Goal: Information Seeking & Learning: Learn about a topic

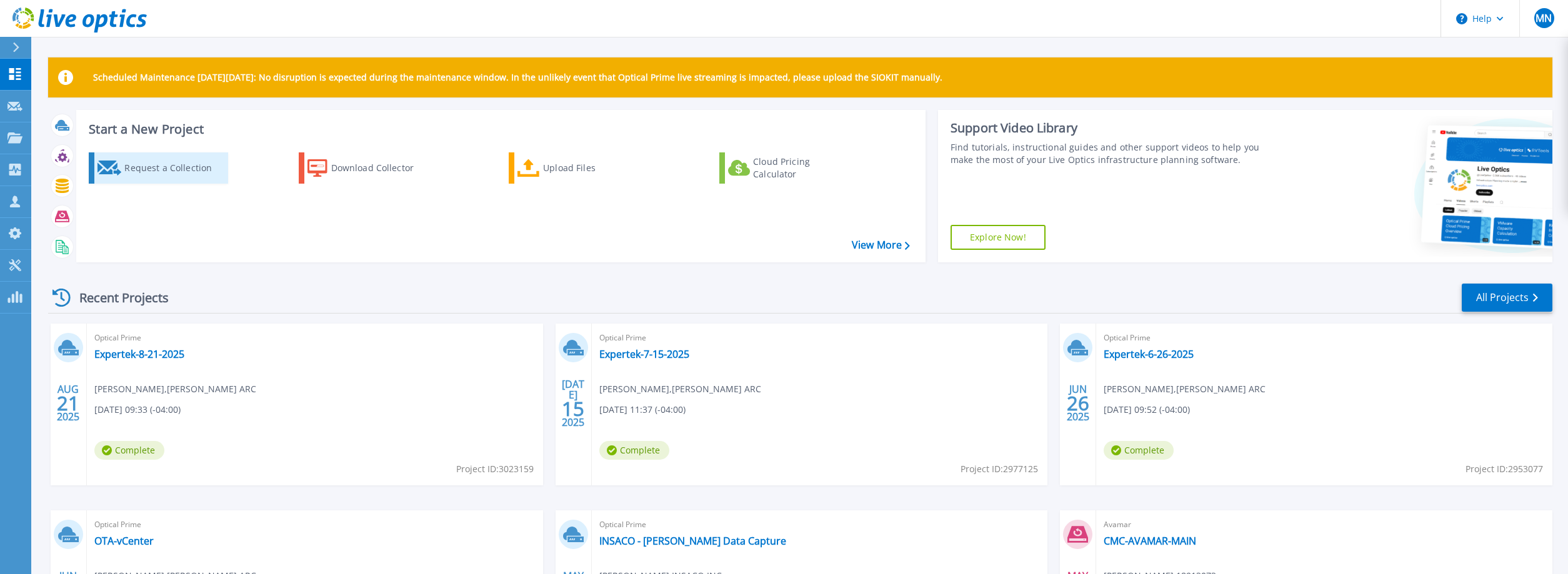
click at [168, 171] on div "Request a Collection" at bounding box center [174, 168] width 100 height 25
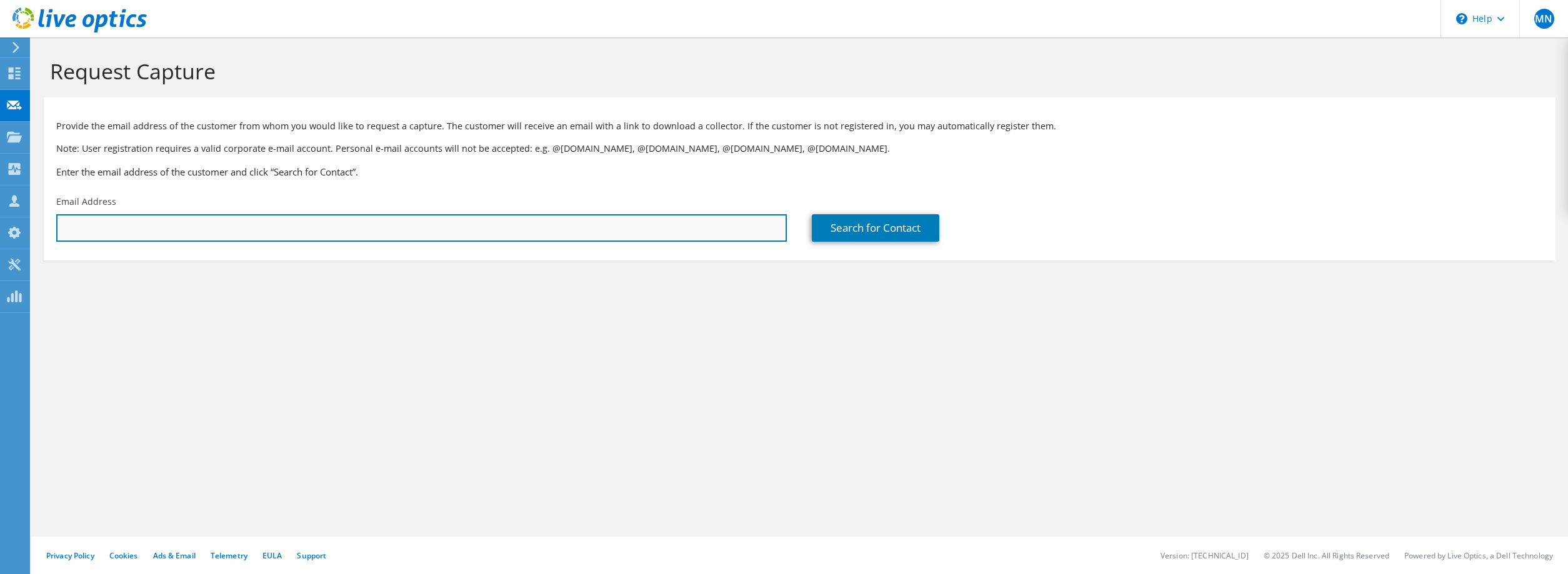
click at [127, 236] on input "text" at bounding box center [421, 228] width 731 height 28
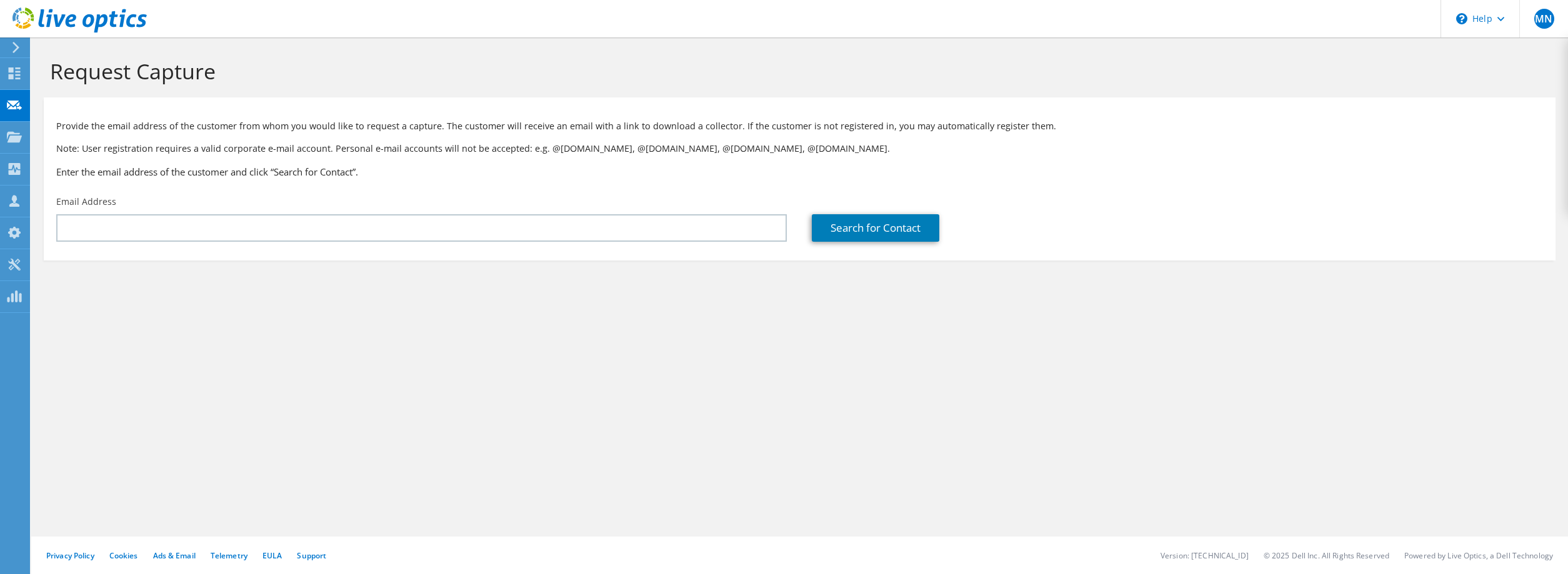
click at [956, 377] on div "Request Capture Provide the email address of the customer from whom you would l…" at bounding box center [800, 305] width 1537 height 536
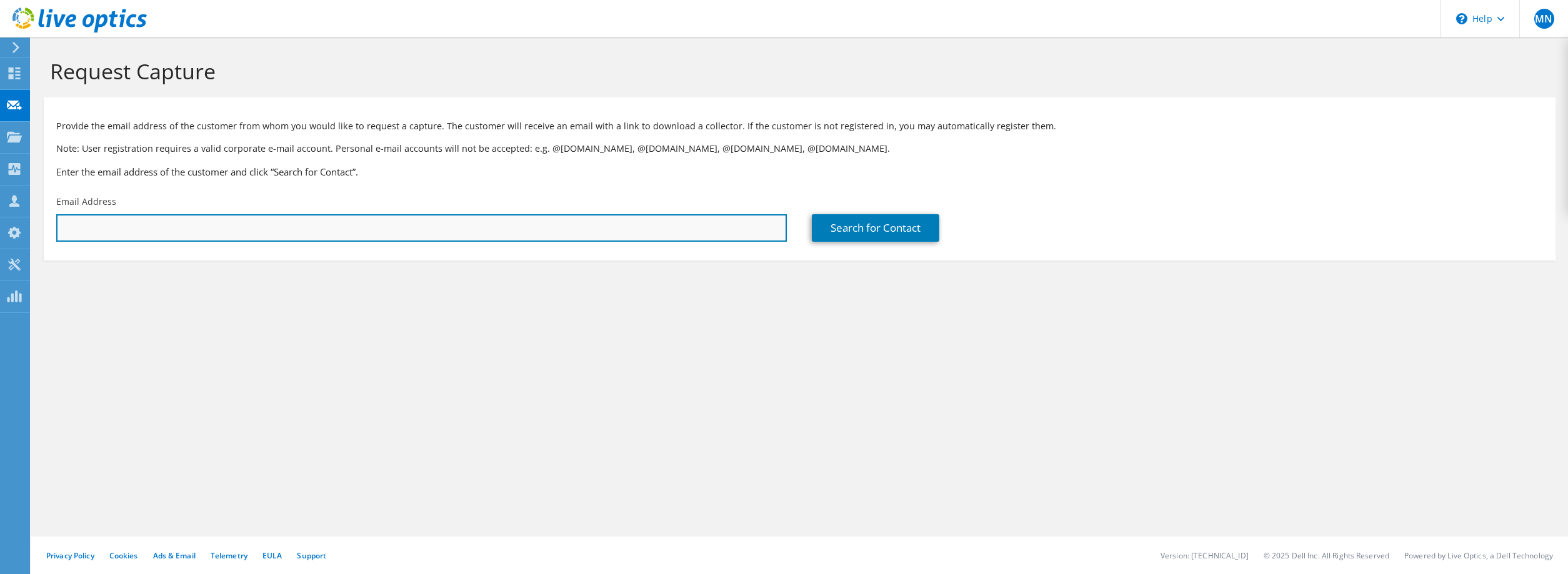
click at [165, 228] on input "text" at bounding box center [421, 228] width 731 height 28
paste input "elhadj.bar@amgcompanies.com"
type input "elhadj.bar@amgcompanies.com"
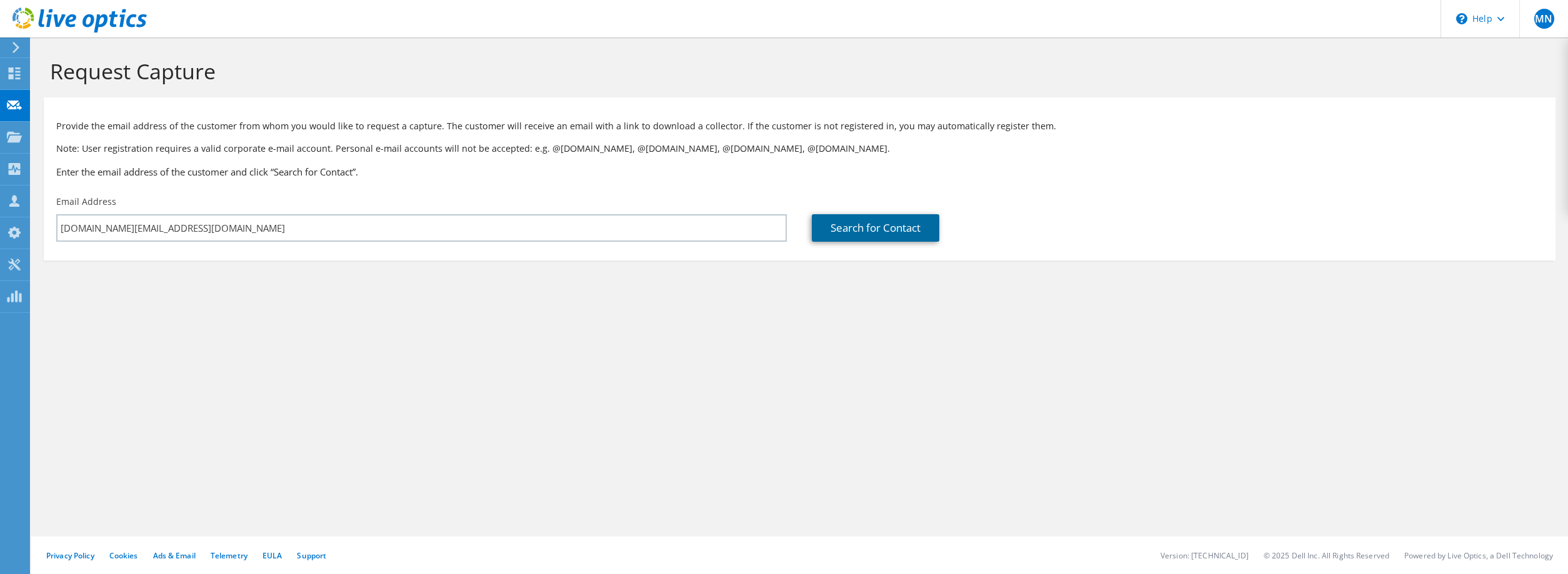
click at [882, 236] on link "Search for Contact" at bounding box center [875, 228] width 127 height 28
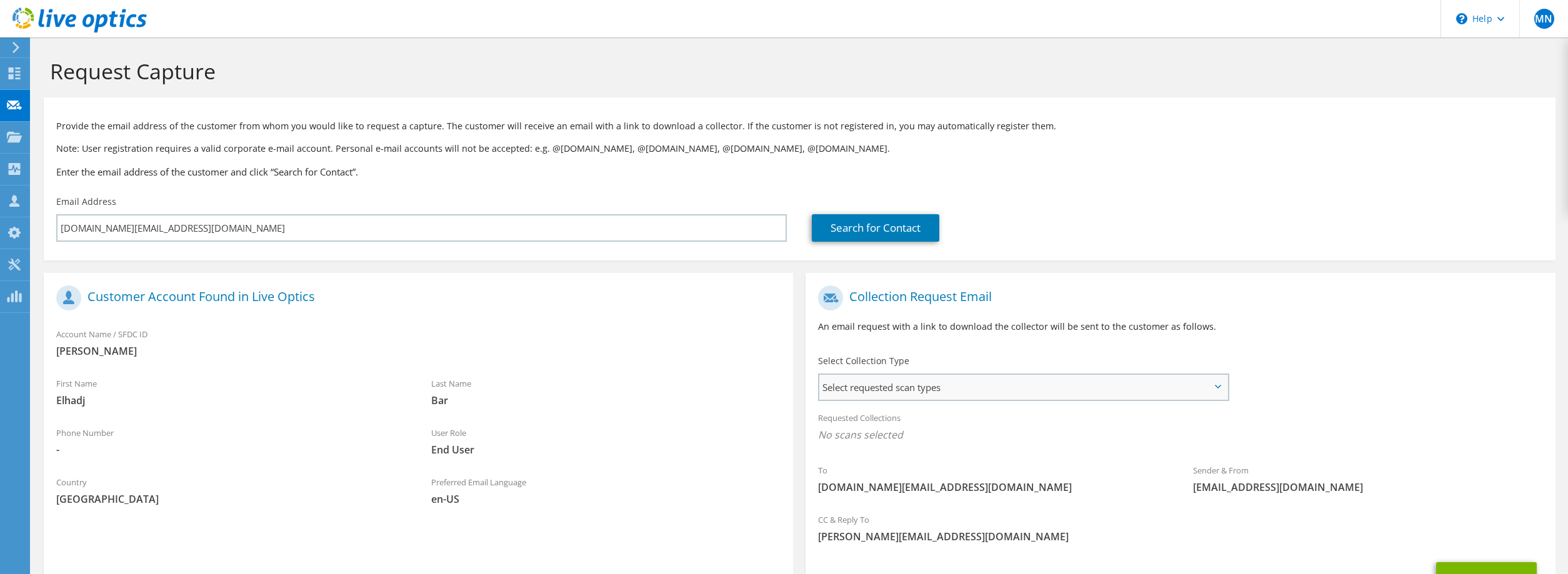
click at [913, 388] on span "Select requested scan types" at bounding box center [1022, 387] width 408 height 25
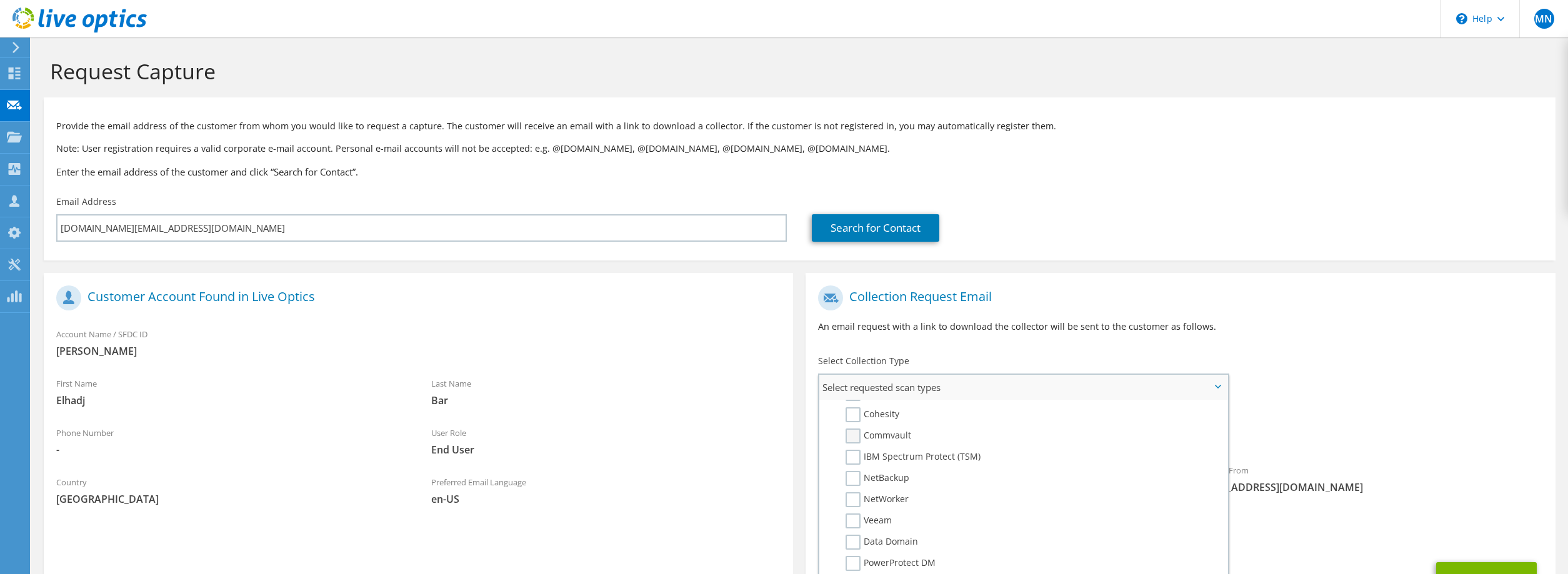
scroll to position [573, 0]
click at [857, 497] on label "NetWorker" at bounding box center [877, 499] width 63 height 15
click at [0, 0] on input "NetWorker" at bounding box center [0, 0] width 0 height 0
click at [1362, 360] on div "To elhadj.bar@amgcompanies.com Sender & From liveoptics@liveoptics.com" at bounding box center [1179, 395] width 749 height 231
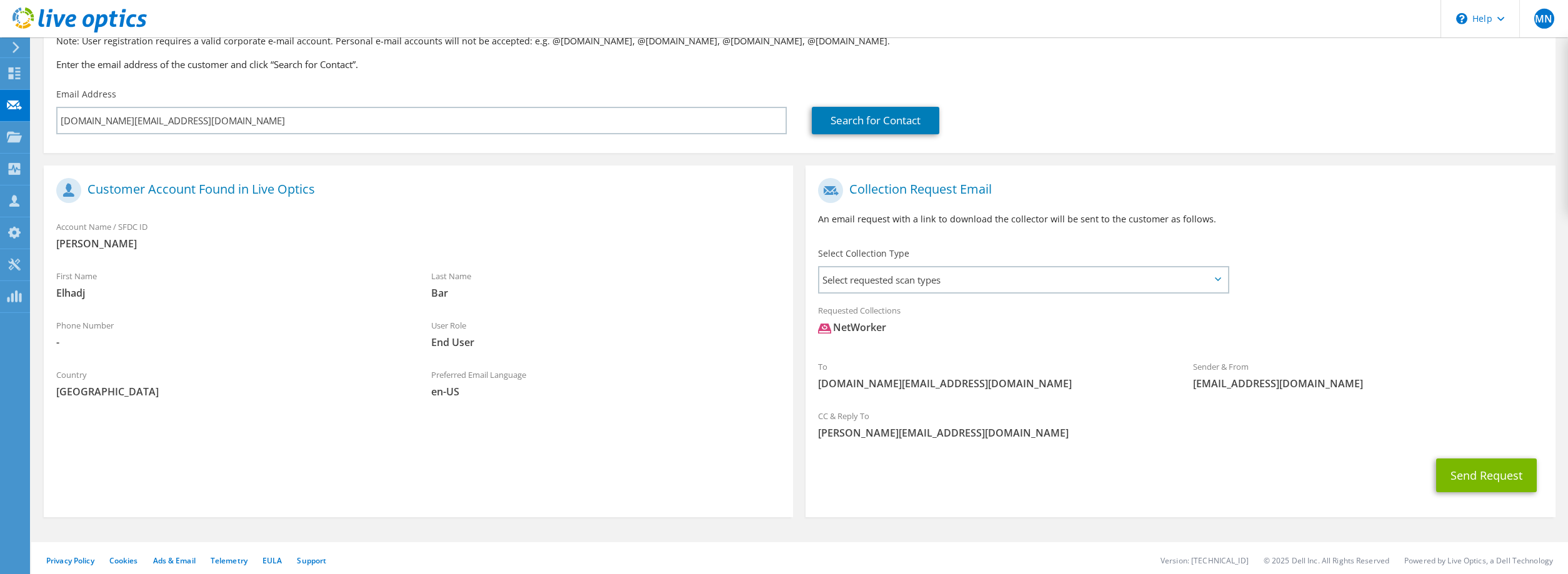
scroll to position [113, 0]
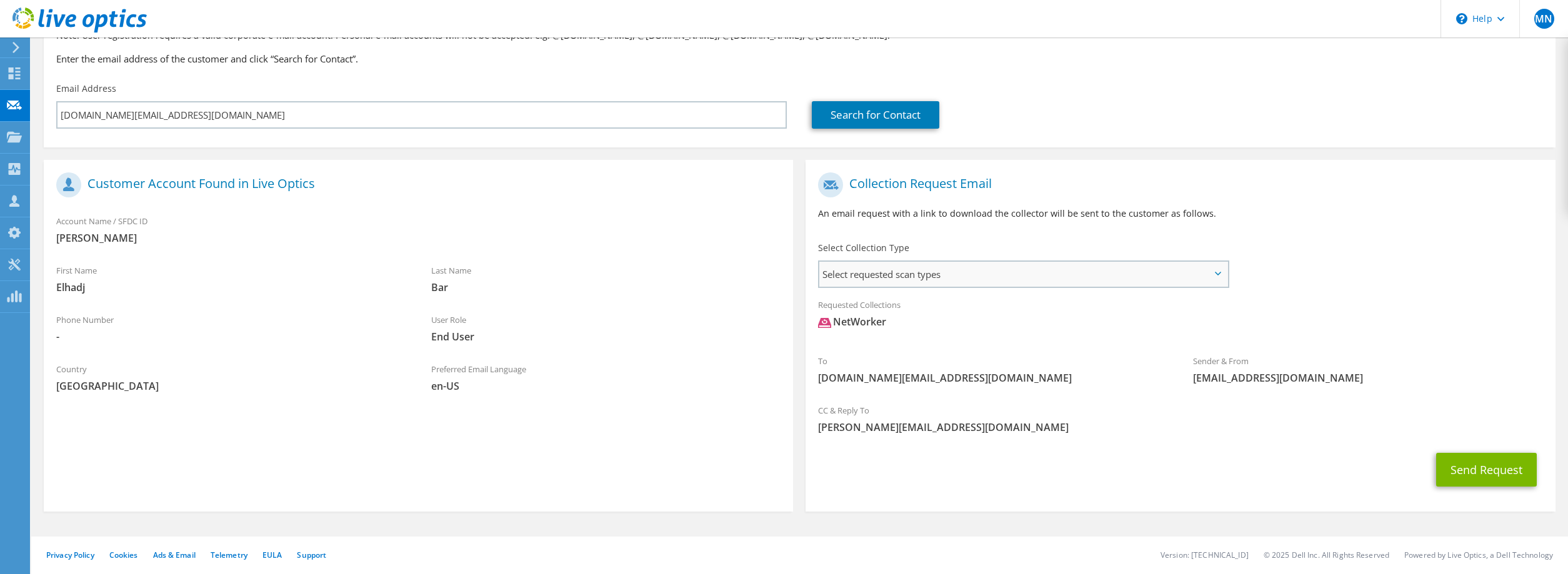
click at [909, 276] on span "Select requested scan types" at bounding box center [1022, 274] width 408 height 25
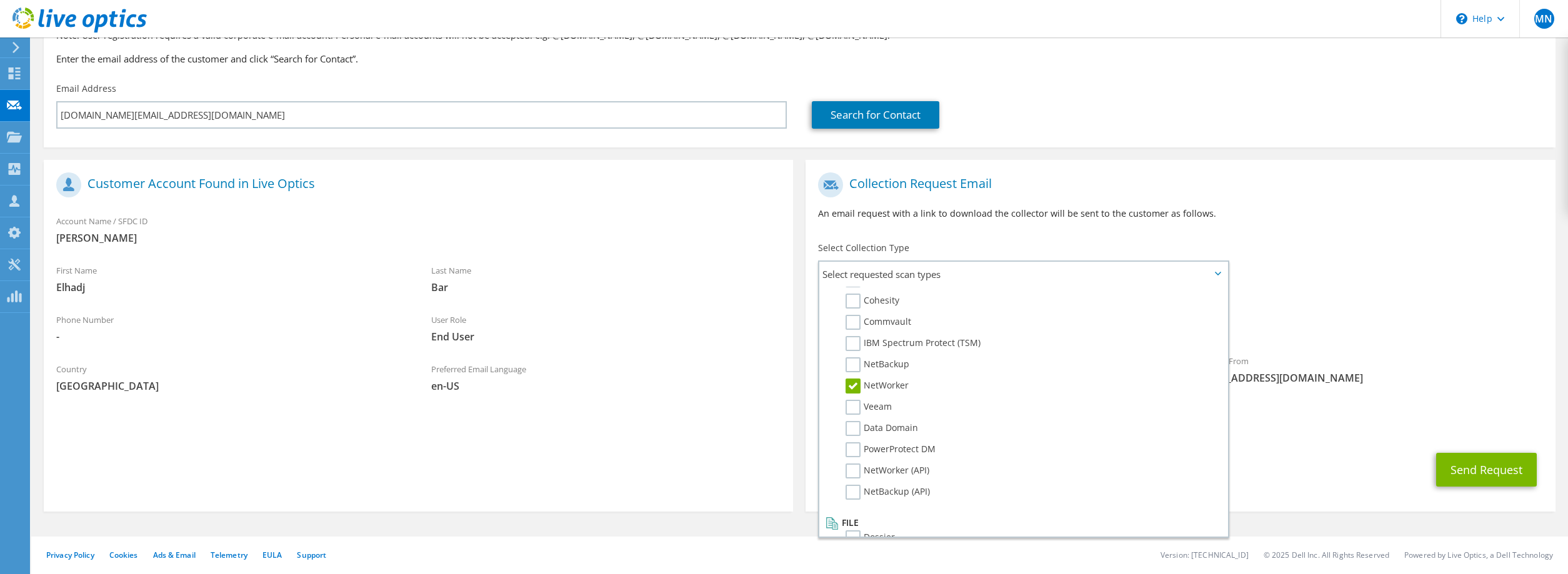
click at [1373, 326] on span "NetWorker" at bounding box center [1180, 325] width 724 height 20
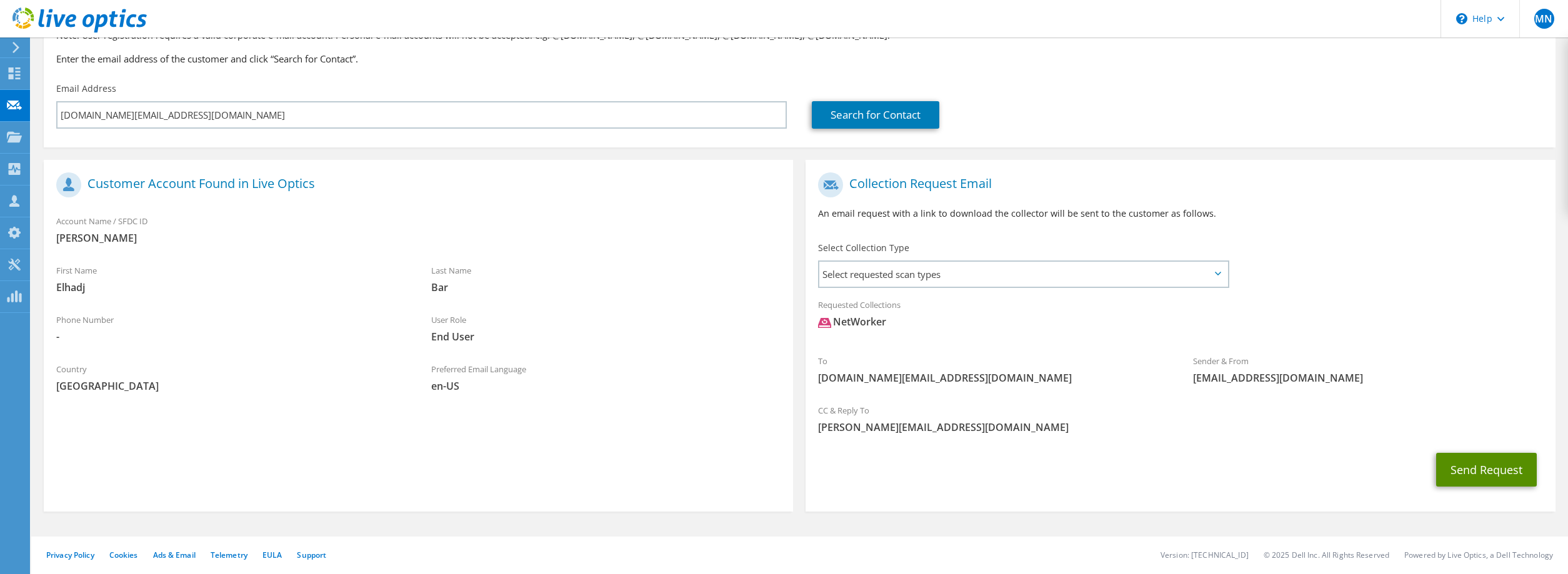
drag, startPoint x: 1483, startPoint y: 464, endPoint x: 1465, endPoint y: 462, distance: 18.1
click at [1484, 464] on button "Send Request" at bounding box center [1486, 469] width 101 height 34
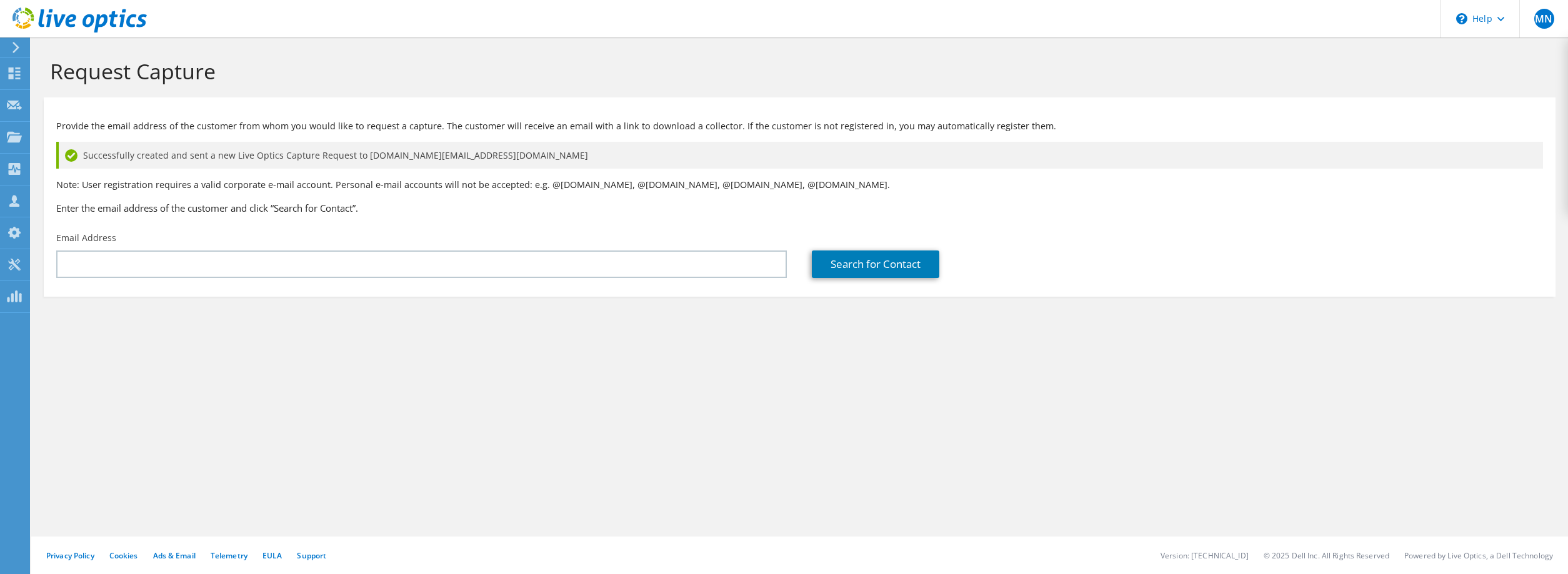
click at [405, 90] on div "Request Capture" at bounding box center [800, 67] width 1524 height 60
click at [8, 72] on icon at bounding box center [14, 73] width 15 height 12
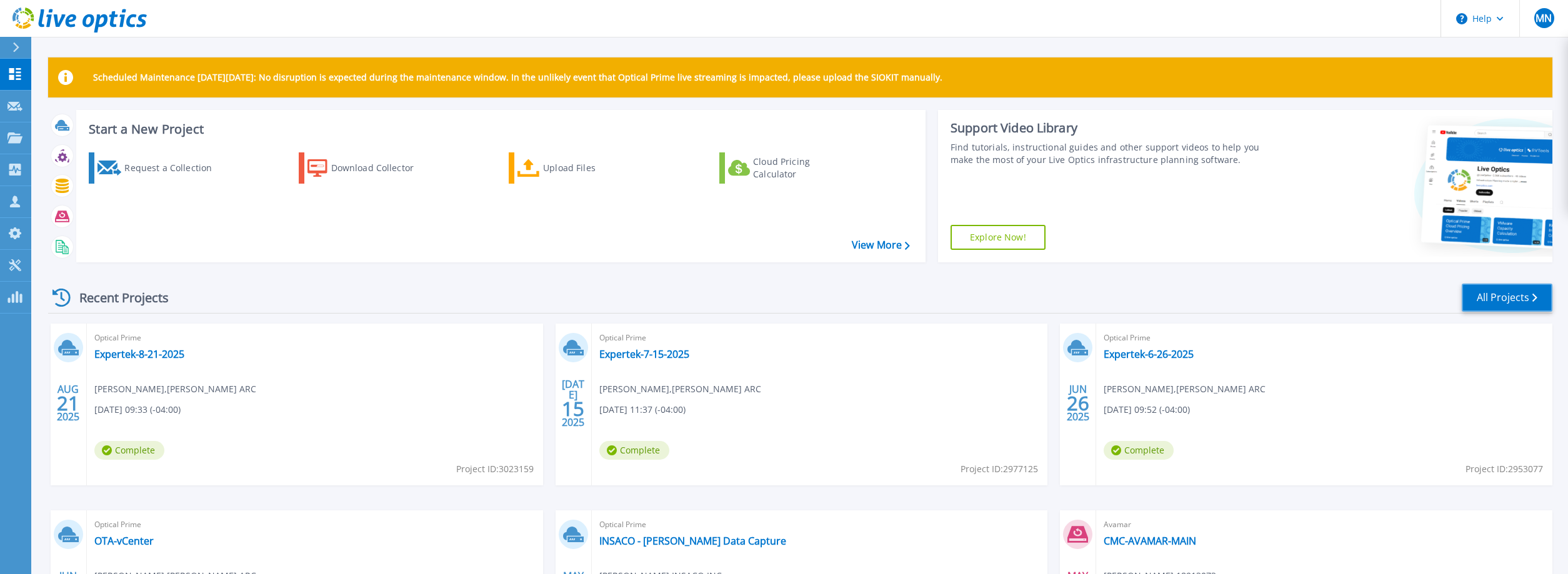
click at [1497, 305] on link "All Projects" at bounding box center [1507, 297] width 91 height 28
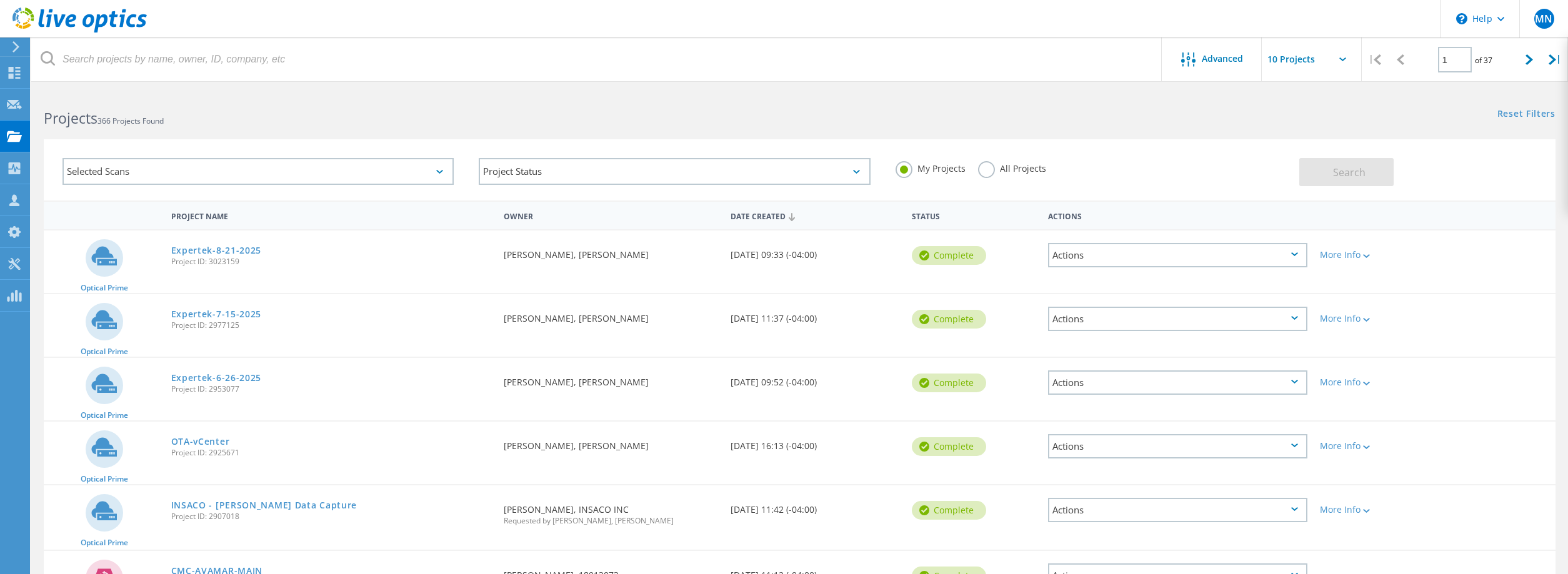
click at [355, 171] on div "Selected Scans" at bounding box center [258, 171] width 392 height 27
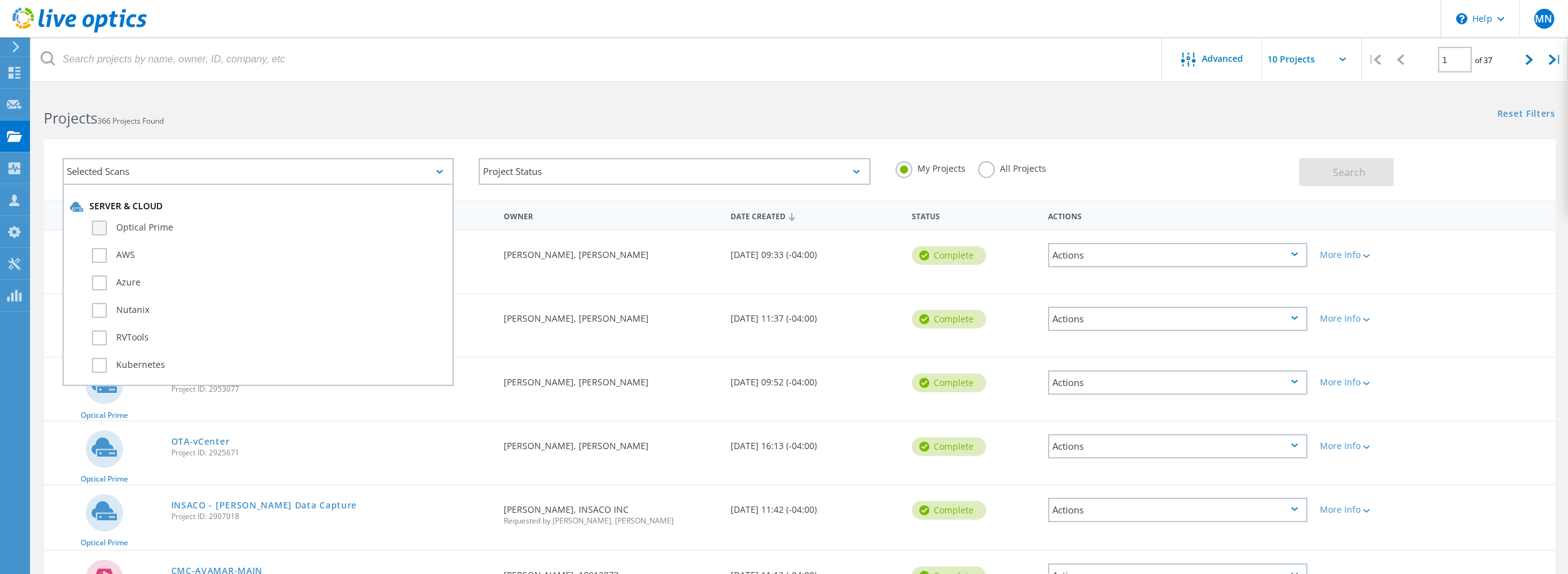
click at [99, 228] on label "Optical Prime" at bounding box center [269, 228] width 354 height 15
click at [0, 0] on input "Optical Prime" at bounding box center [0, 0] width 0 height 0
click at [454, 113] on h2 "Projects 366 Projects Found" at bounding box center [415, 118] width 743 height 20
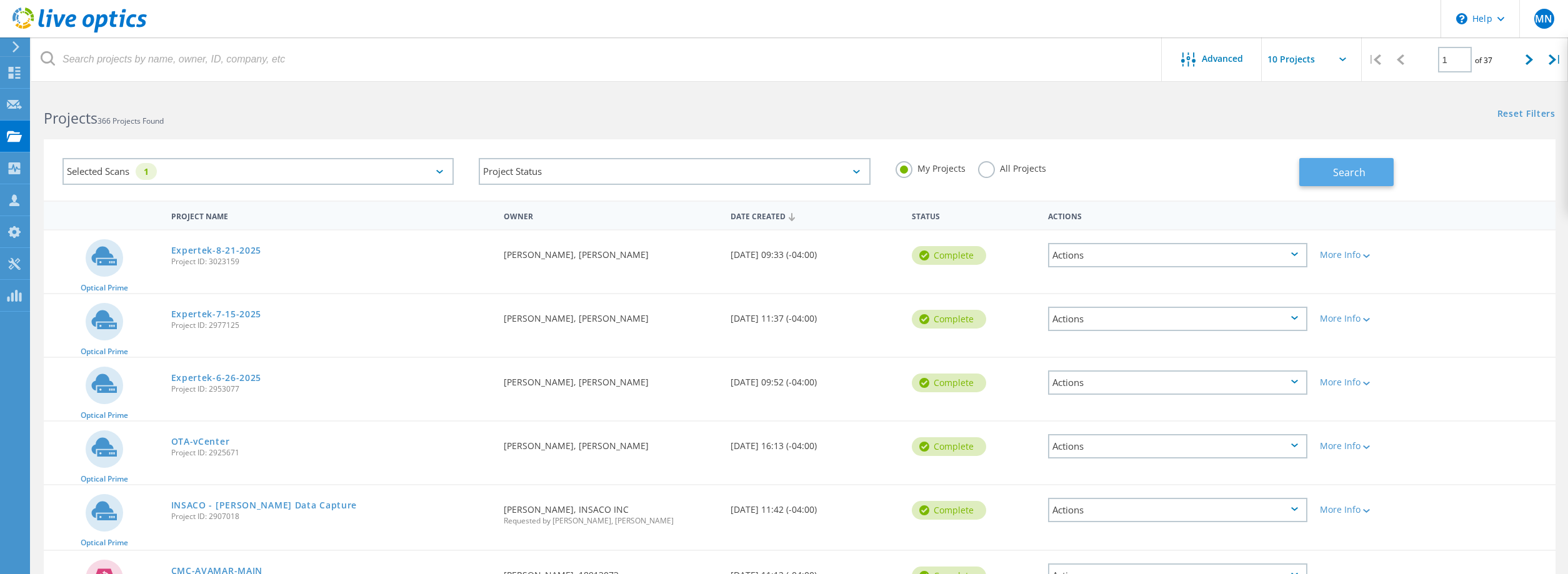
click at [1363, 173] on span "Search" at bounding box center [1349, 172] width 32 height 14
click at [1345, 60] on icon at bounding box center [1342, 60] width 6 height 4
click at [1340, 56] on input "text" at bounding box center [1324, 60] width 125 height 44
click at [1308, 149] on div "Show 40 Projects" at bounding box center [1324, 154] width 124 height 20
type input "Show 40 Projects"
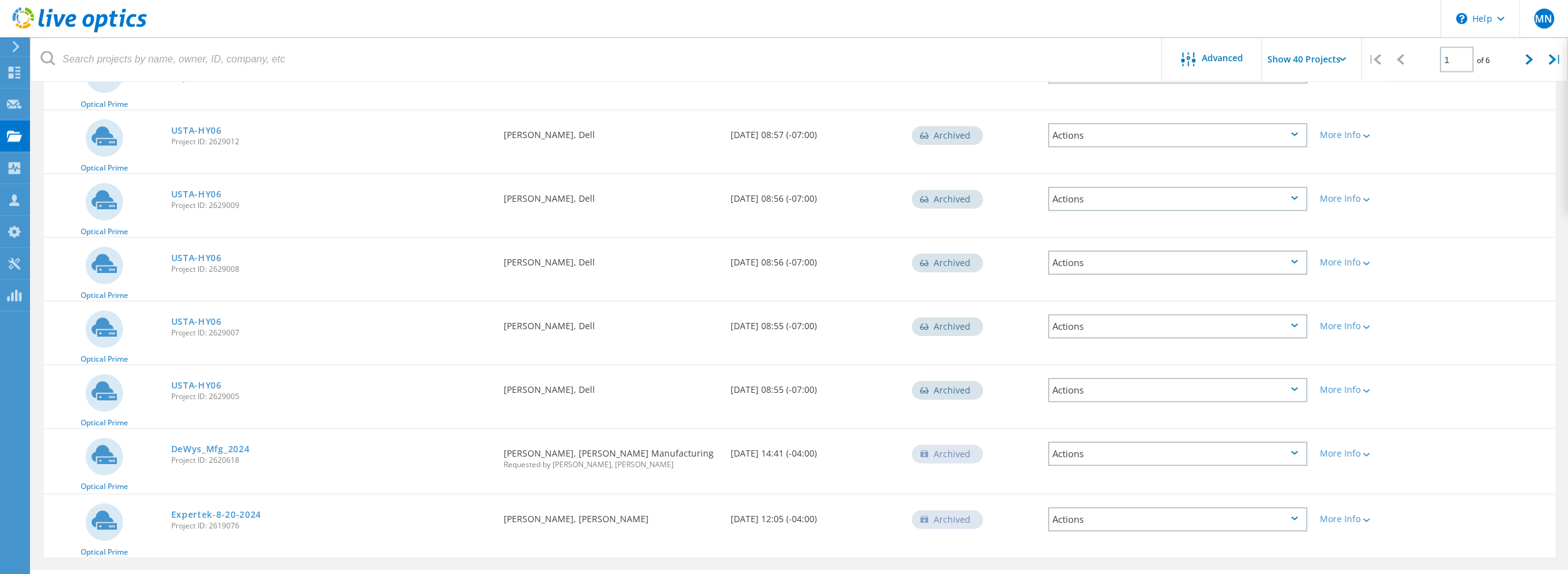
scroll to position [2281, 0]
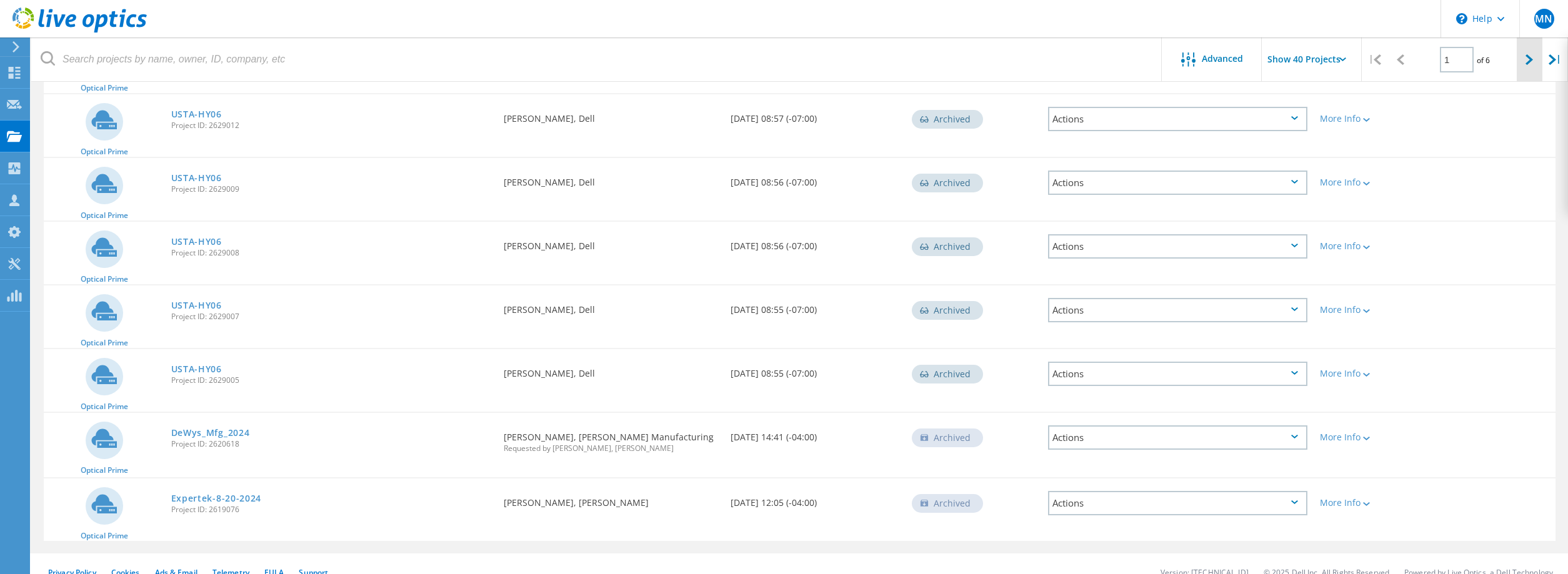
click at [1529, 69] on div at bounding box center [1529, 60] width 26 height 44
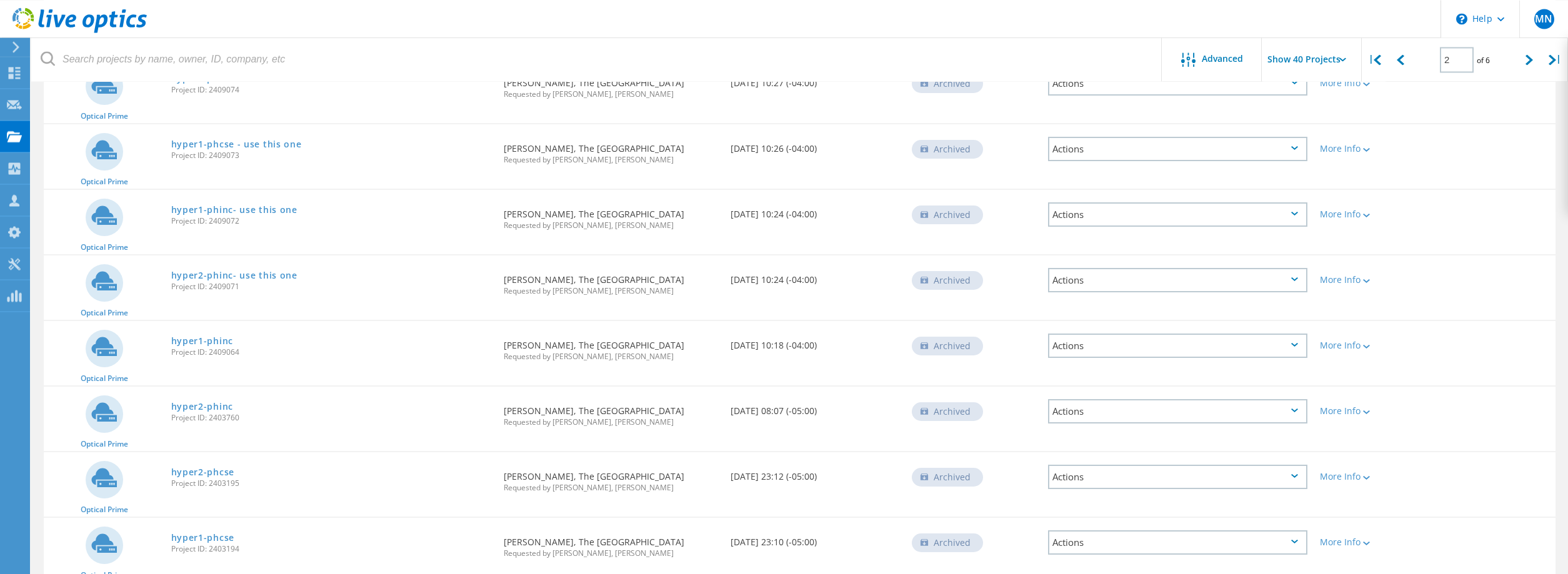
scroll to position [2287, 0]
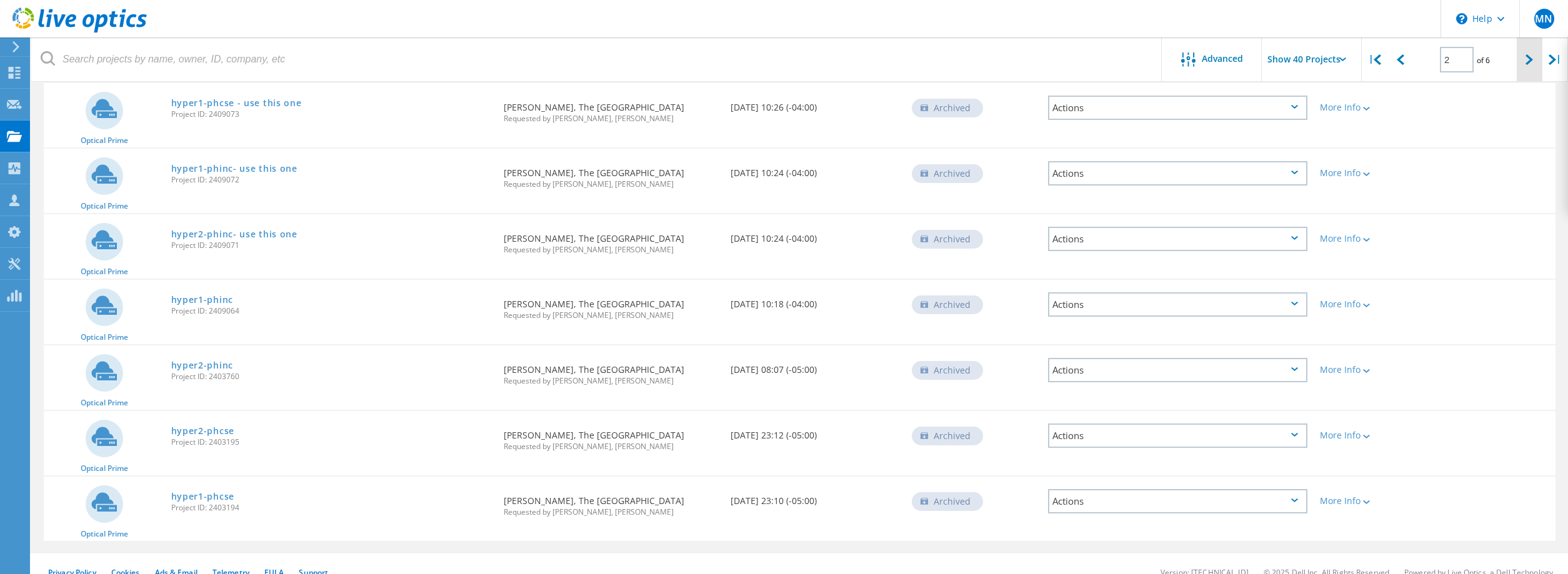
click at [1532, 68] on div at bounding box center [1529, 60] width 26 height 44
type input "3"
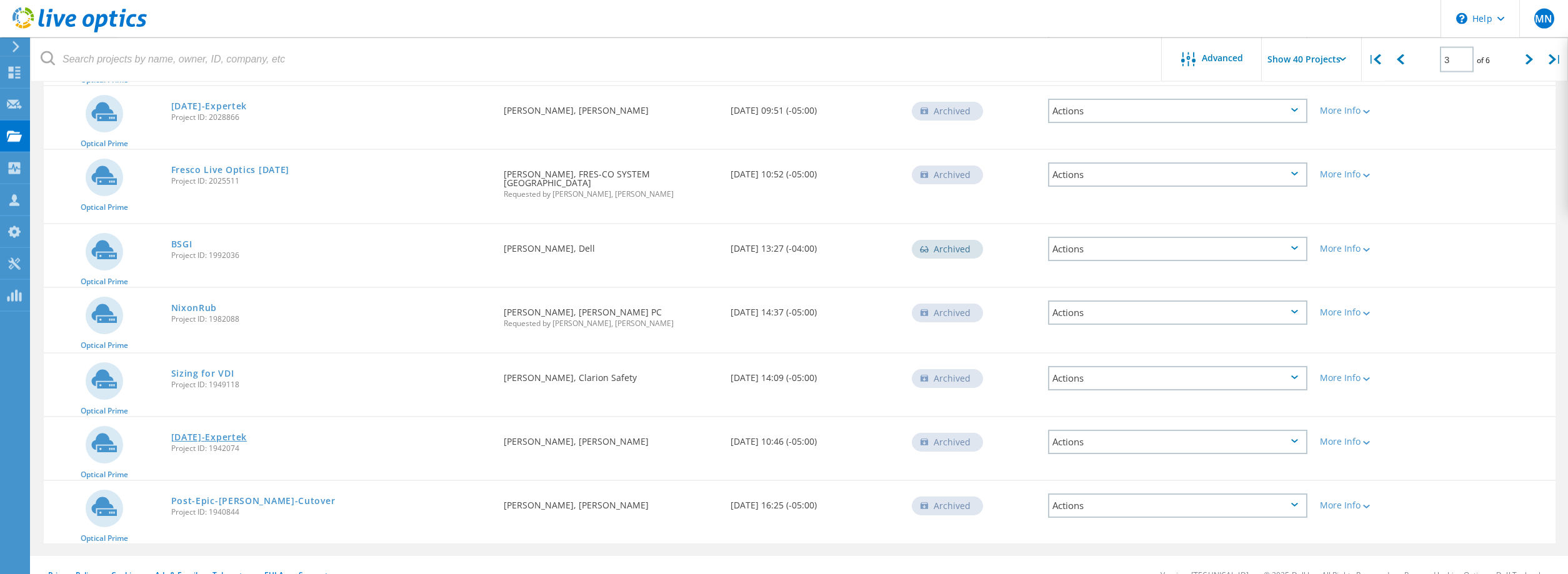
scroll to position [2278, 0]
click at [240, 496] on link "Post-Epic-[PERSON_NAME]-Cutover" at bounding box center [253, 501] width 164 height 9
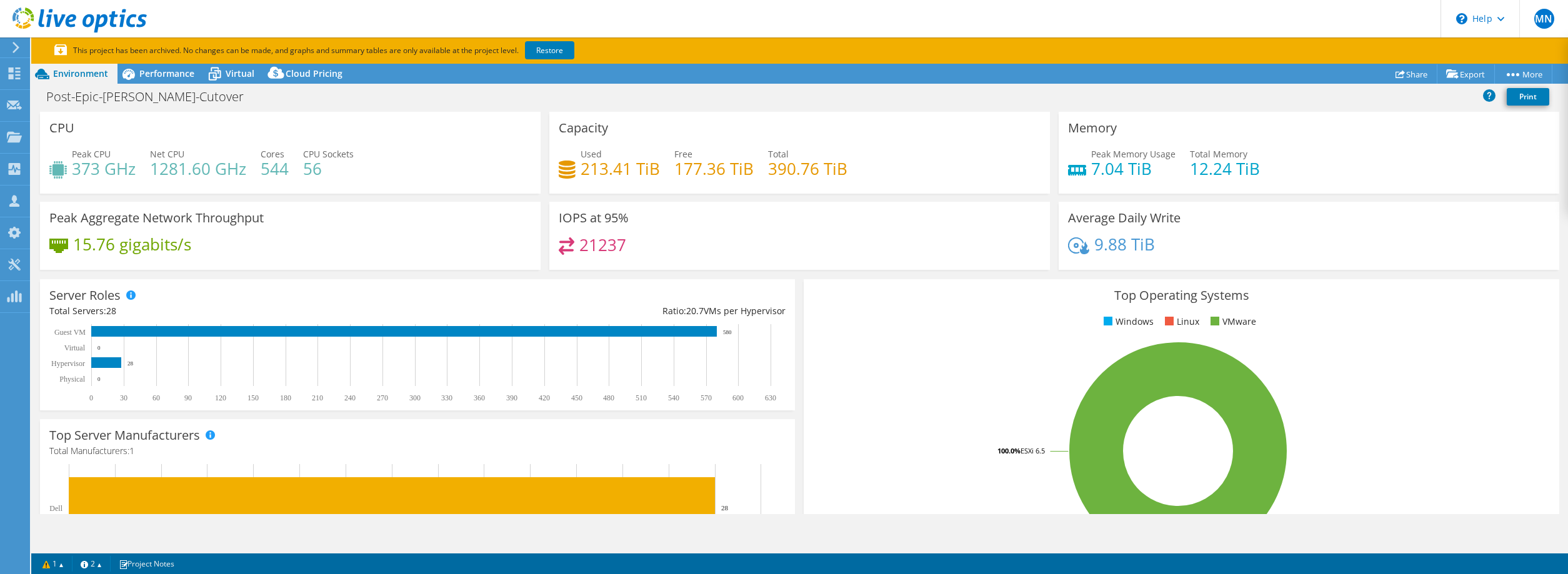
select select "USD"
click at [402, 126] on div "CPU Peak CPU 373 GHz Net CPU 1281.60 GHz Cores 544 CPU Sockets 56" at bounding box center [291, 152] width 501 height 82
click at [919, 325] on ul "Windows Linux VMware" at bounding box center [1181, 322] width 736 height 15
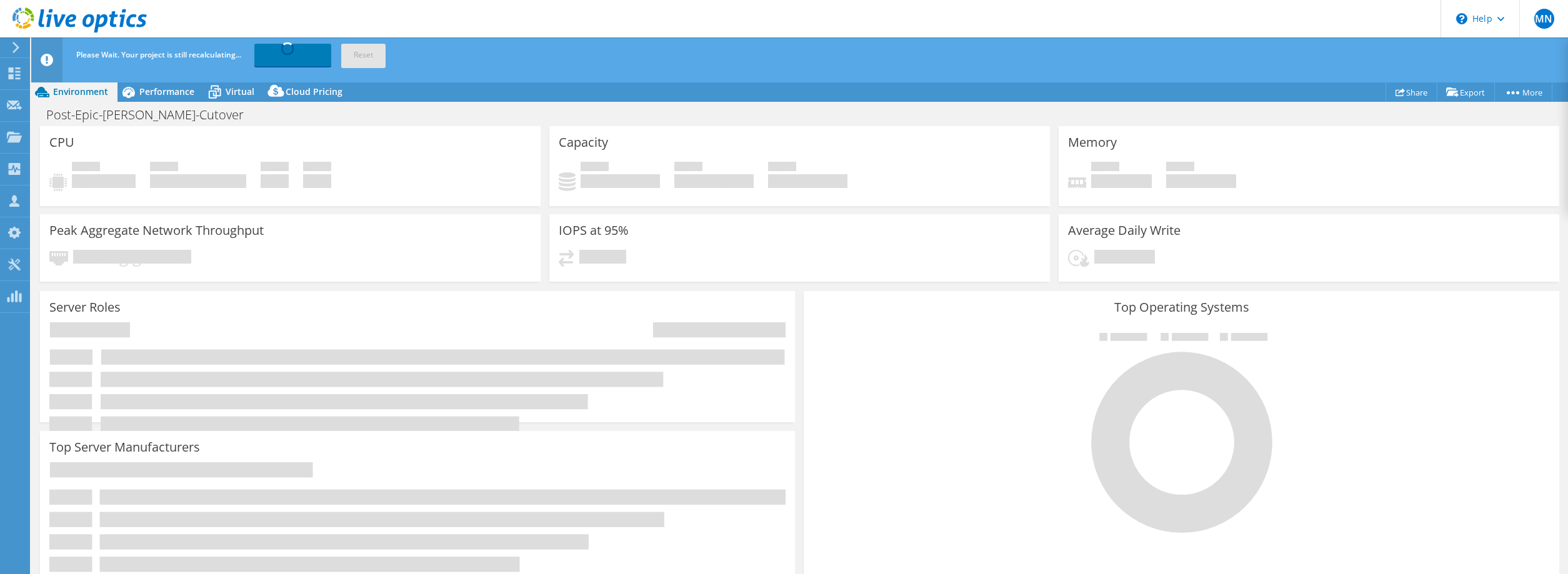
select select "USD"
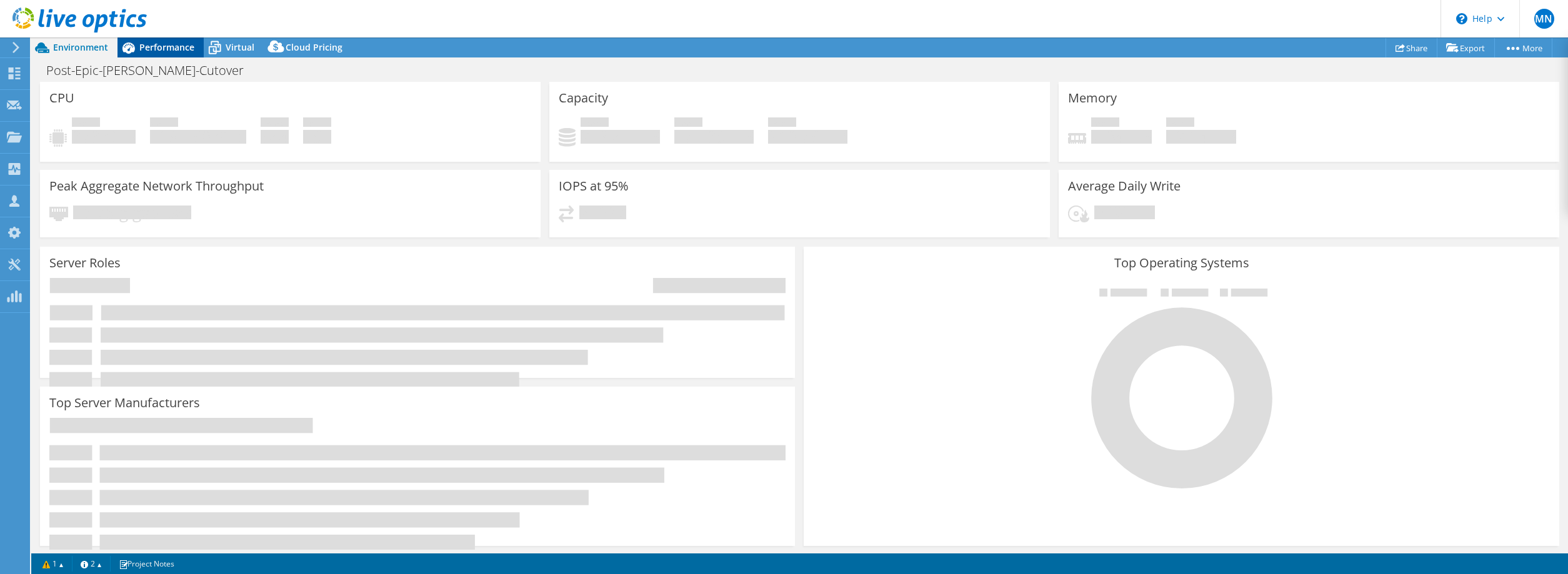
click at [158, 52] on span "Performance" at bounding box center [167, 47] width 55 height 12
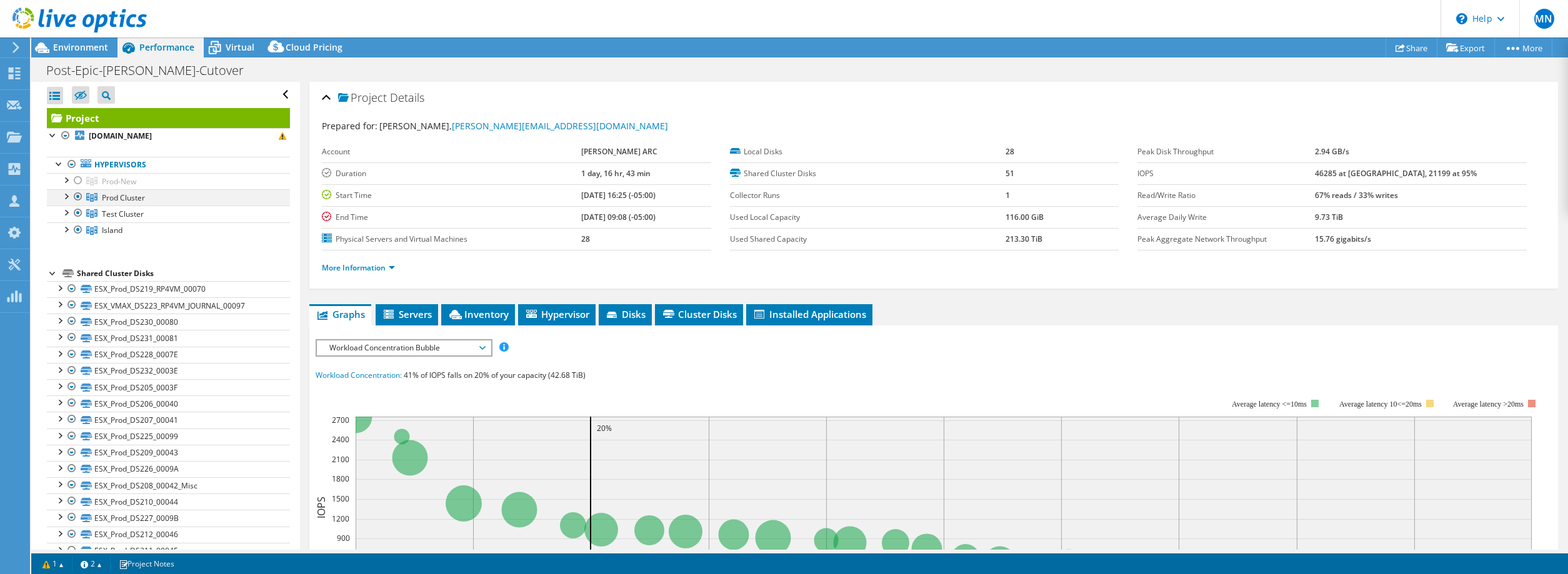
click at [78, 198] on div at bounding box center [78, 196] width 13 height 15
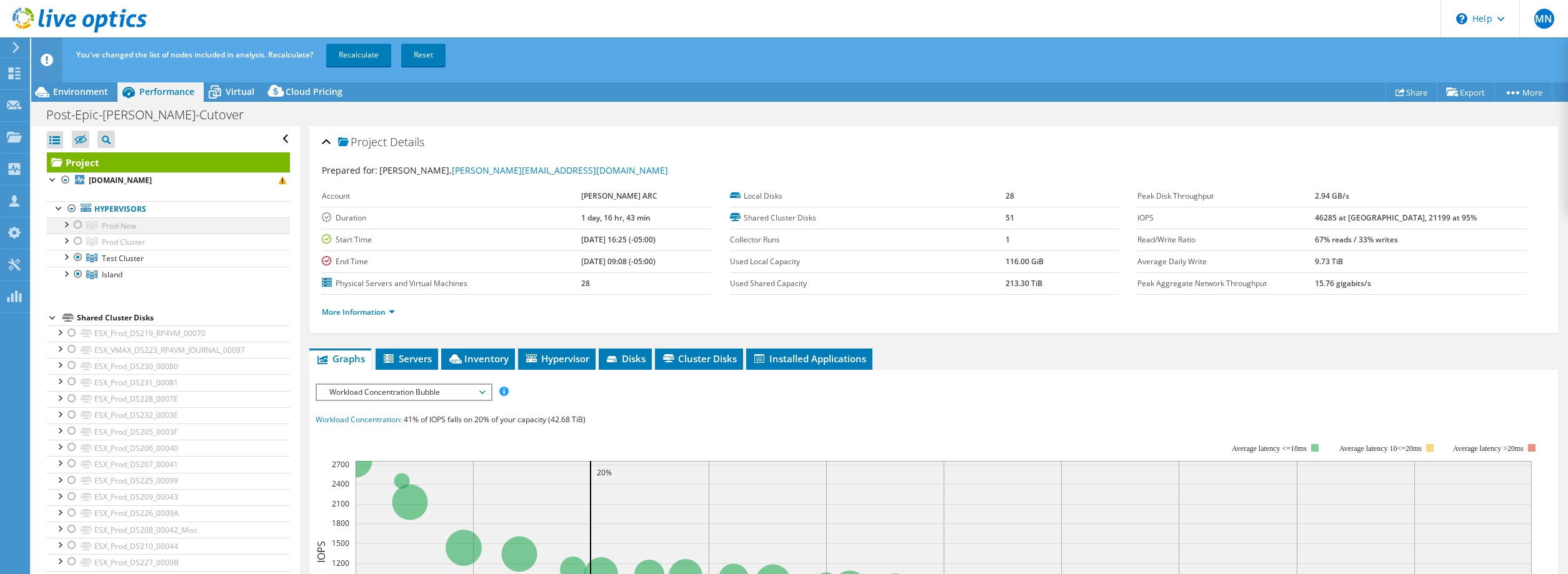
click at [77, 227] on div at bounding box center [78, 225] width 13 height 15
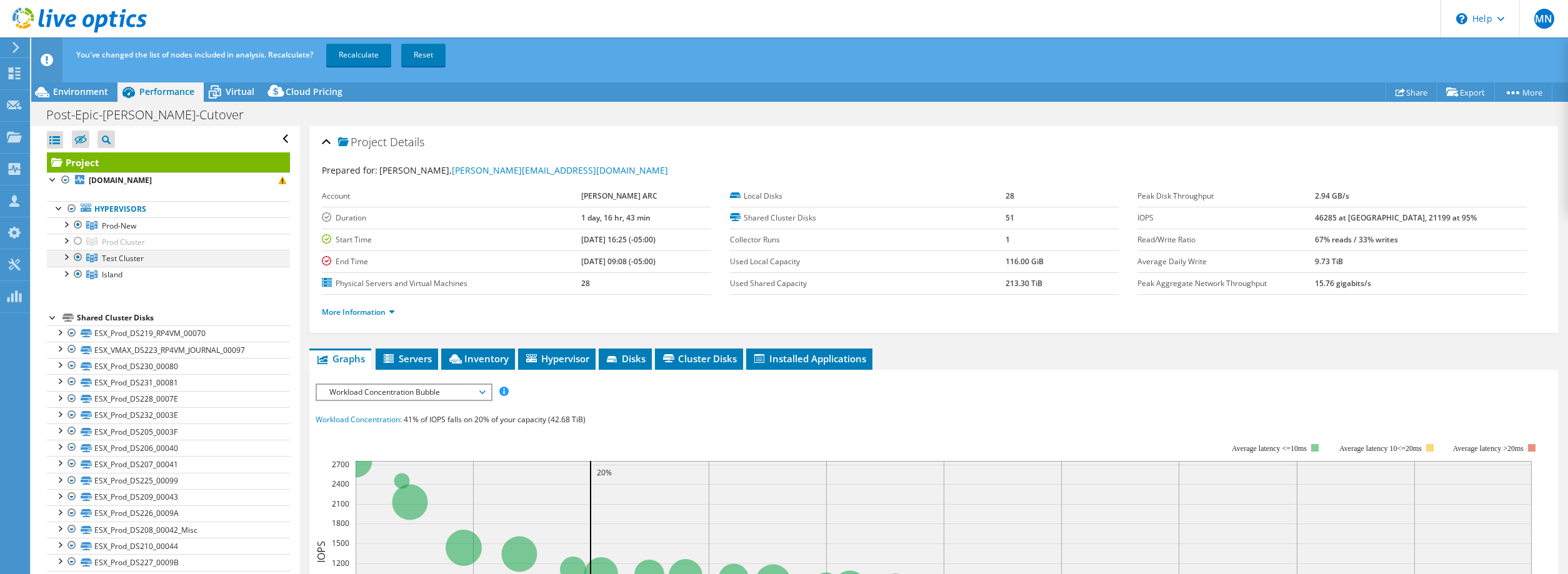
click at [78, 259] on div at bounding box center [78, 258] width 13 height 15
click at [67, 280] on li "Island esx2.evanhospital.net ESX_Island-Test_DS202_0003C ESX_Island-Prod_DS203_…" at bounding box center [168, 275] width 243 height 17
click at [67, 276] on div at bounding box center [66, 273] width 13 height 13
click at [68, 226] on div at bounding box center [66, 224] width 13 height 13
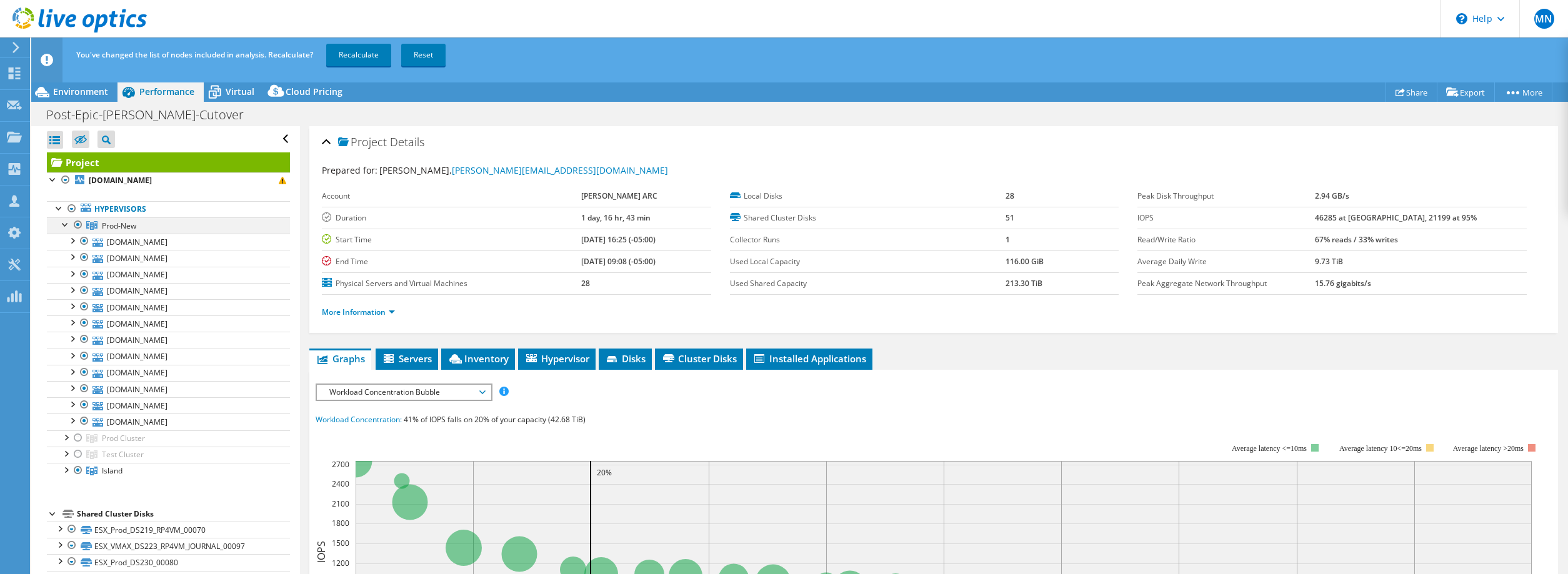
click at [61, 228] on div at bounding box center [66, 224] width 13 height 13
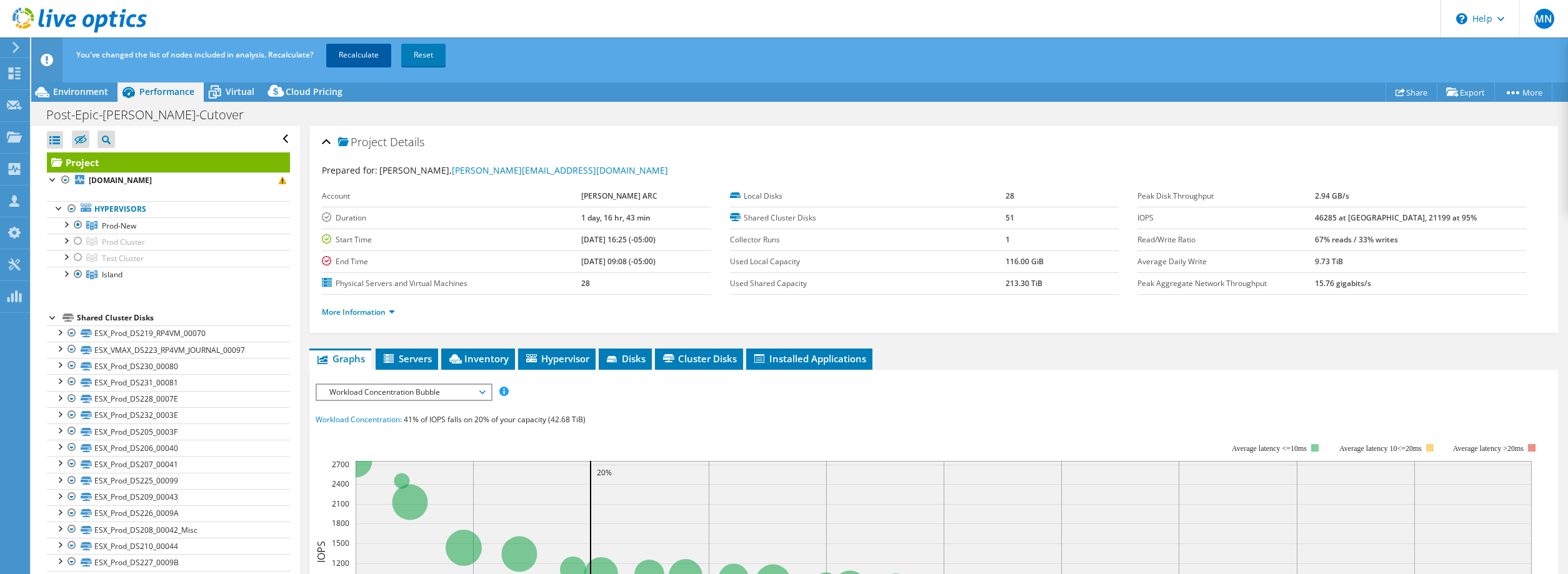
click at [359, 61] on link "Recalculate" at bounding box center [359, 55] width 65 height 23
click at [10, 76] on use at bounding box center [15, 73] width 12 height 12
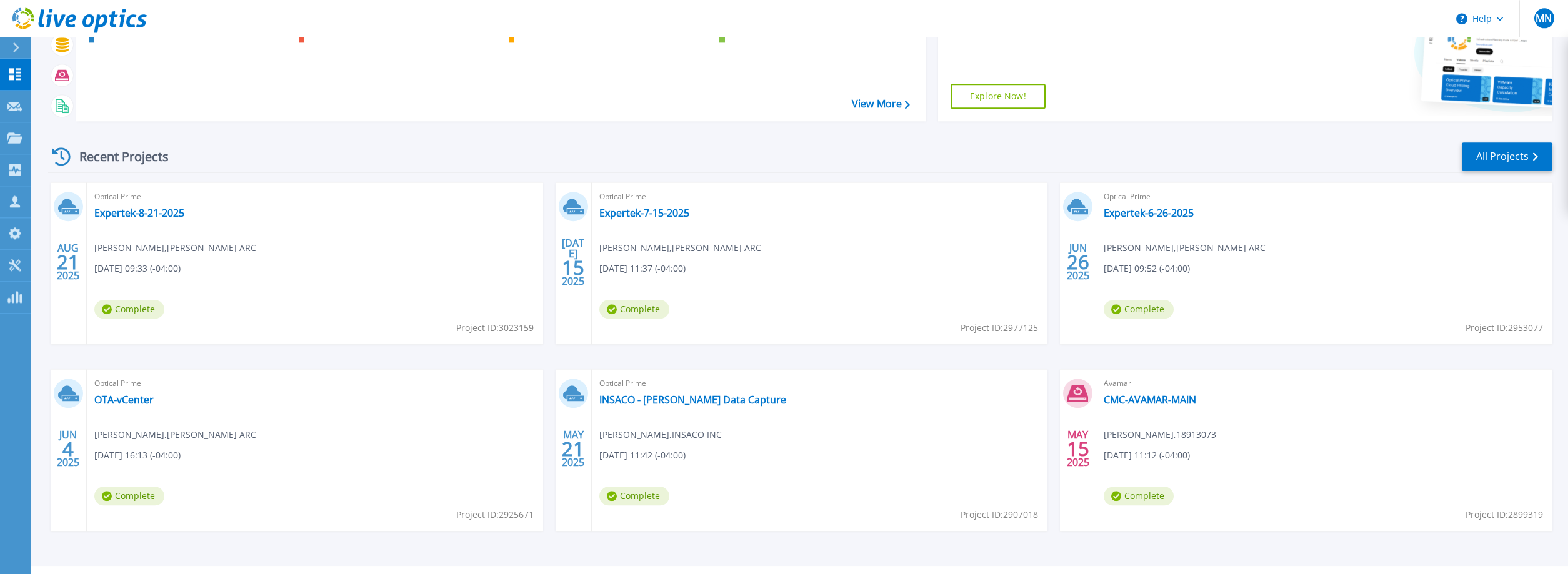
scroll to position [107, 0]
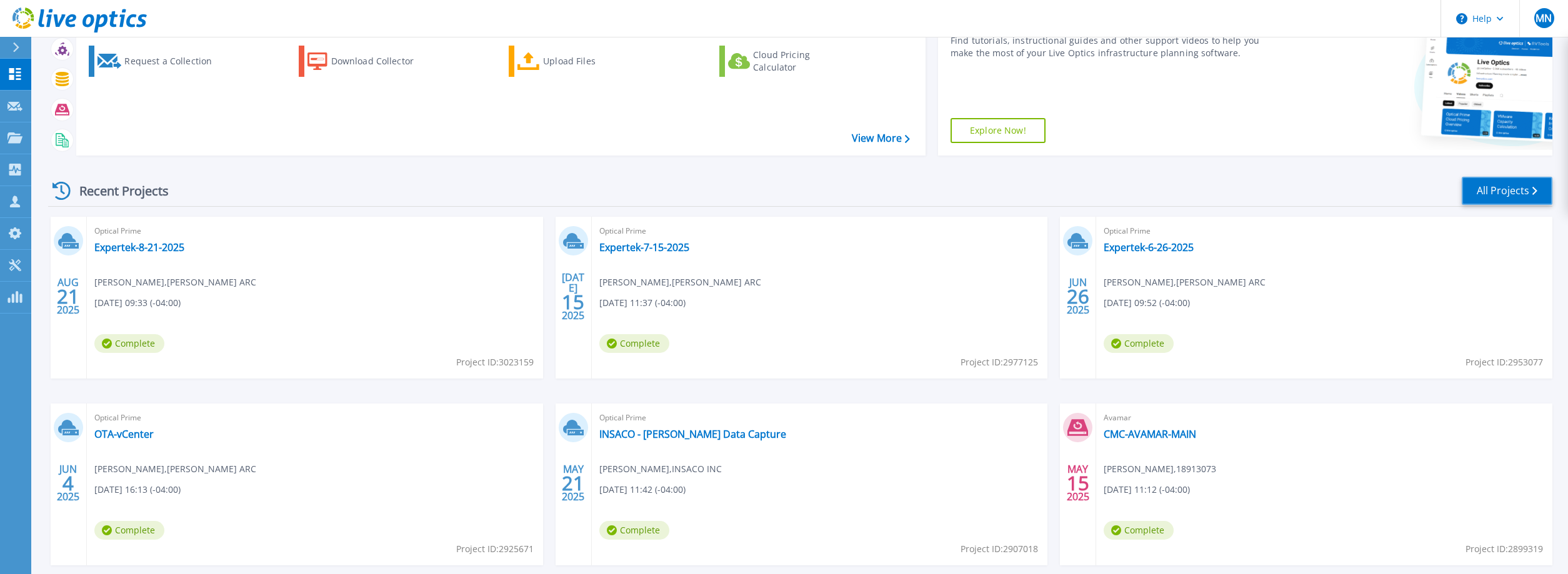
click at [1480, 188] on link "All Projects" at bounding box center [1507, 191] width 91 height 28
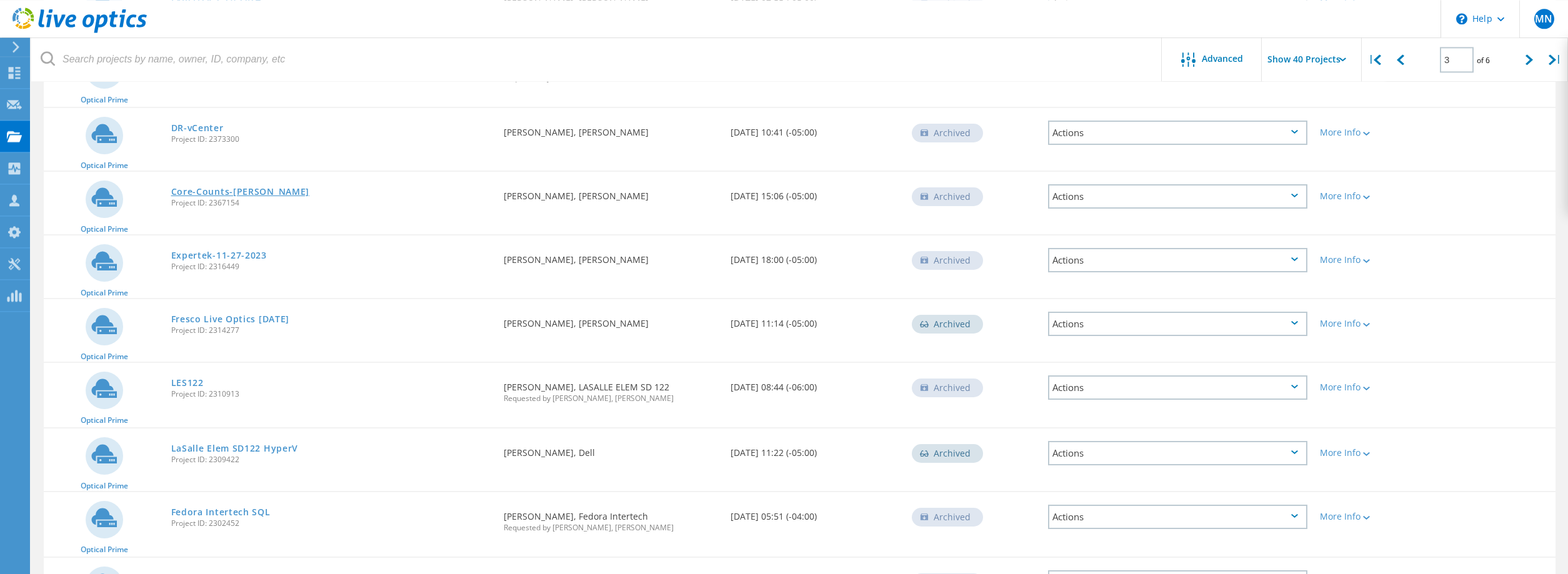
scroll to position [382, 0]
click at [198, 193] on link "Core-Counts-[PERSON_NAME]" at bounding box center [240, 193] width 138 height 9
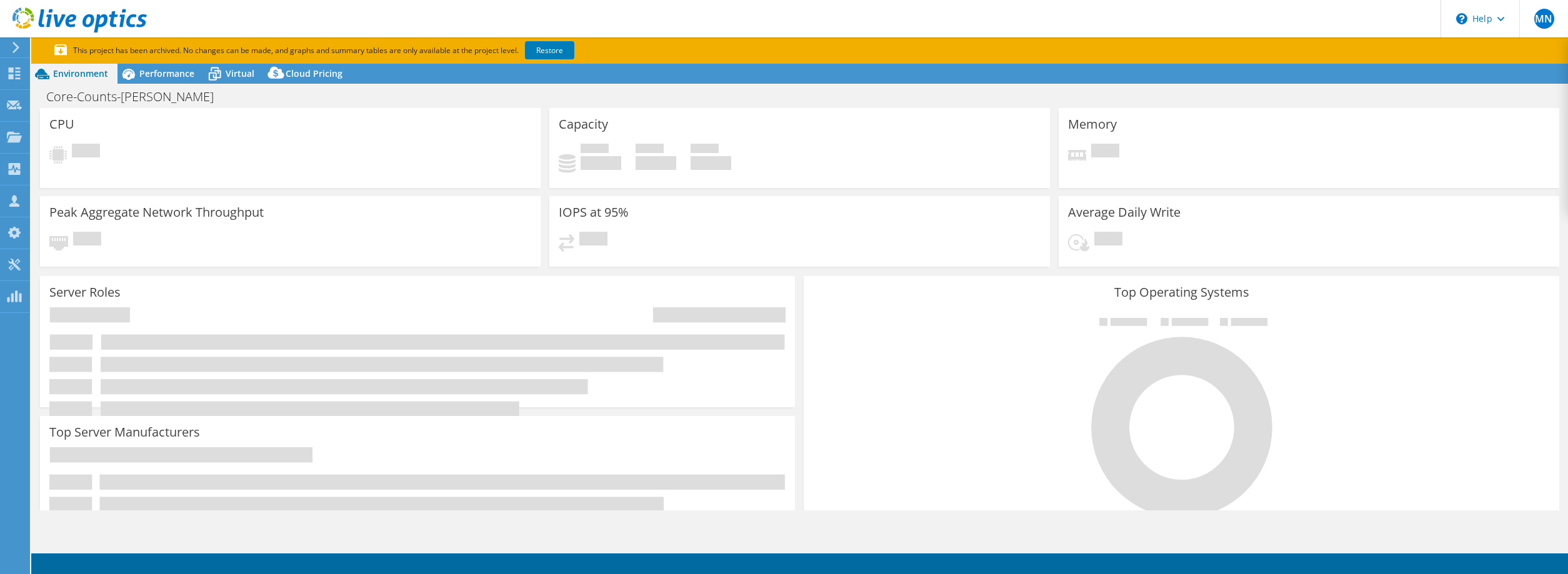
select select "USD"
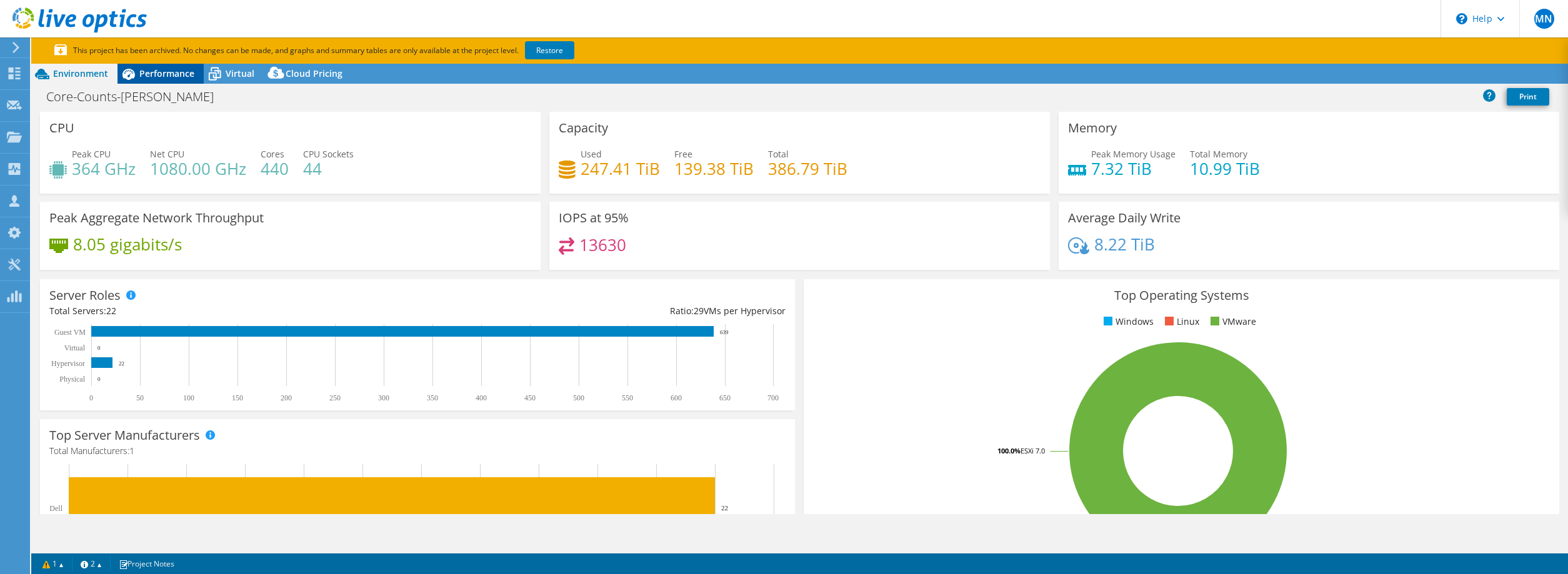
click at [175, 69] on span "Performance" at bounding box center [167, 73] width 55 height 12
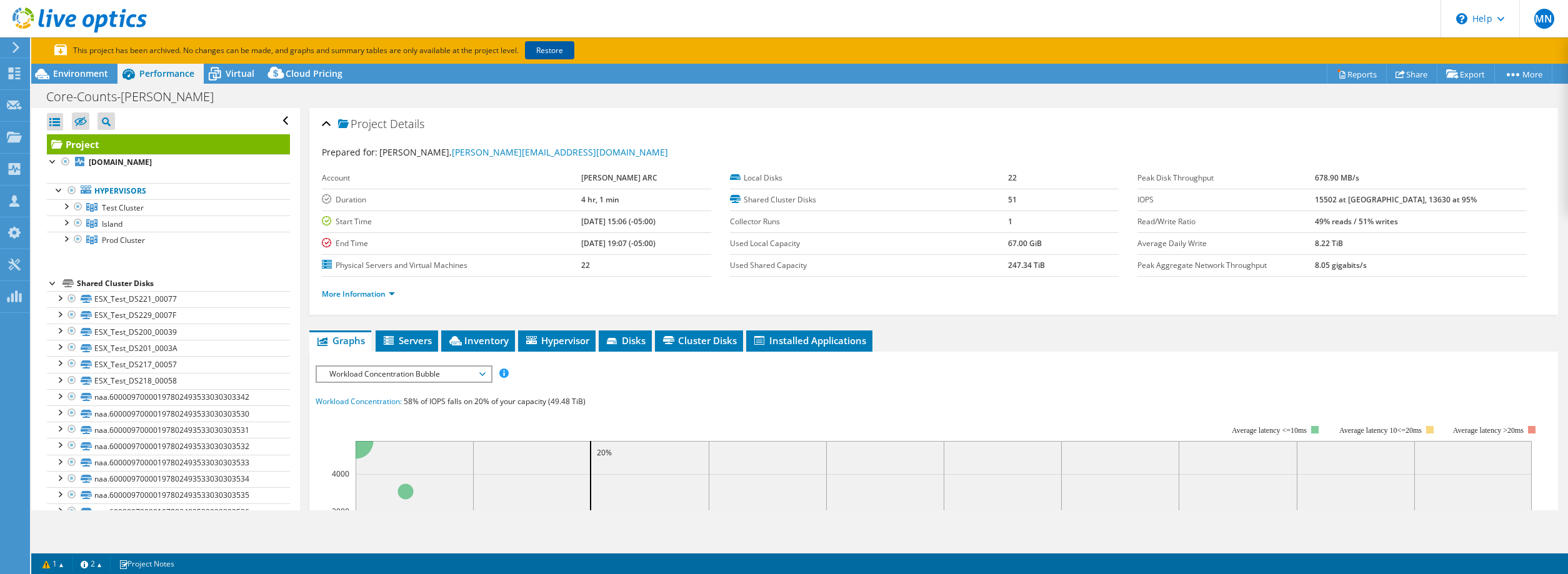
click at [558, 56] on link "Restore" at bounding box center [549, 50] width 50 height 18
click at [63, 205] on div at bounding box center [66, 205] width 13 height 13
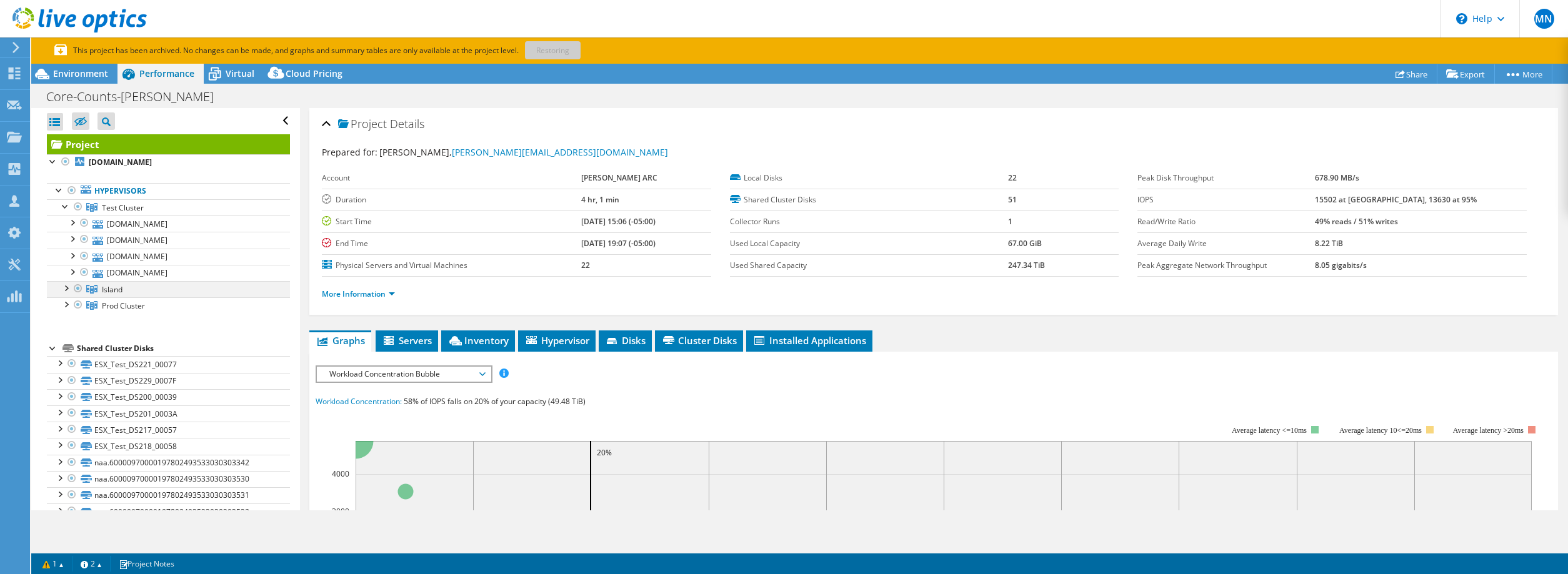
click at [66, 291] on div at bounding box center [66, 288] width 13 height 13
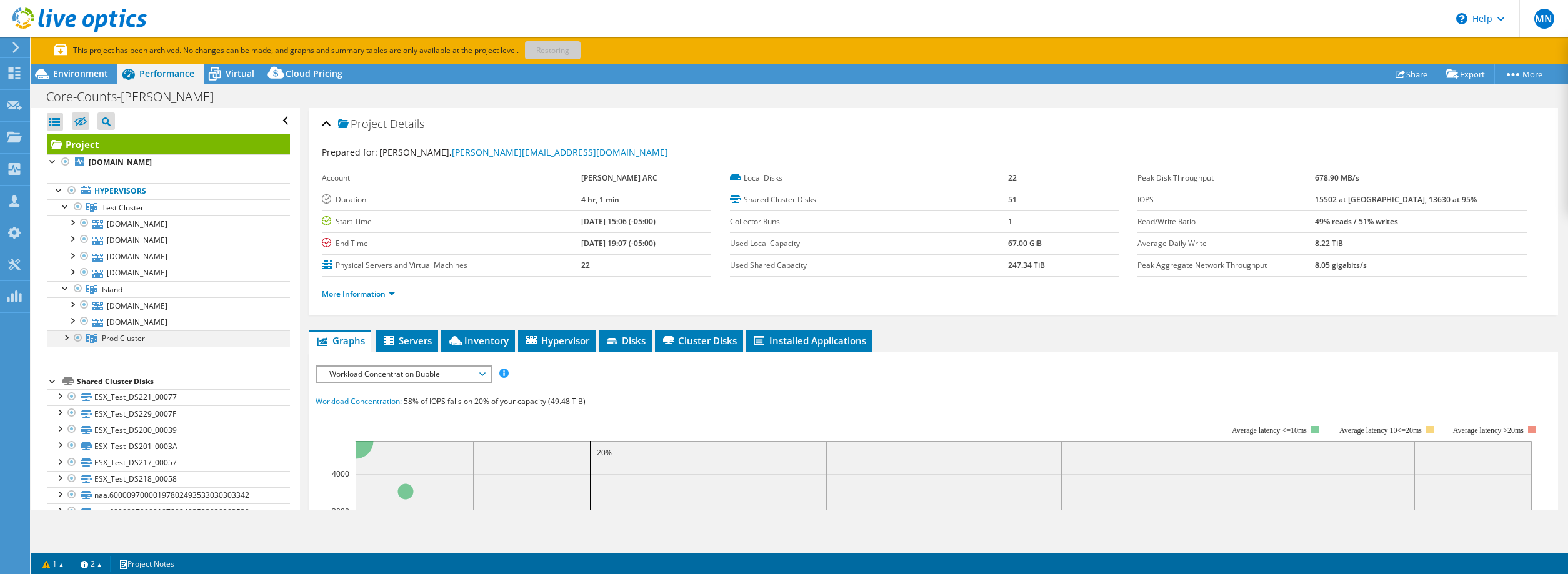
click at [64, 339] on div at bounding box center [66, 337] width 13 height 13
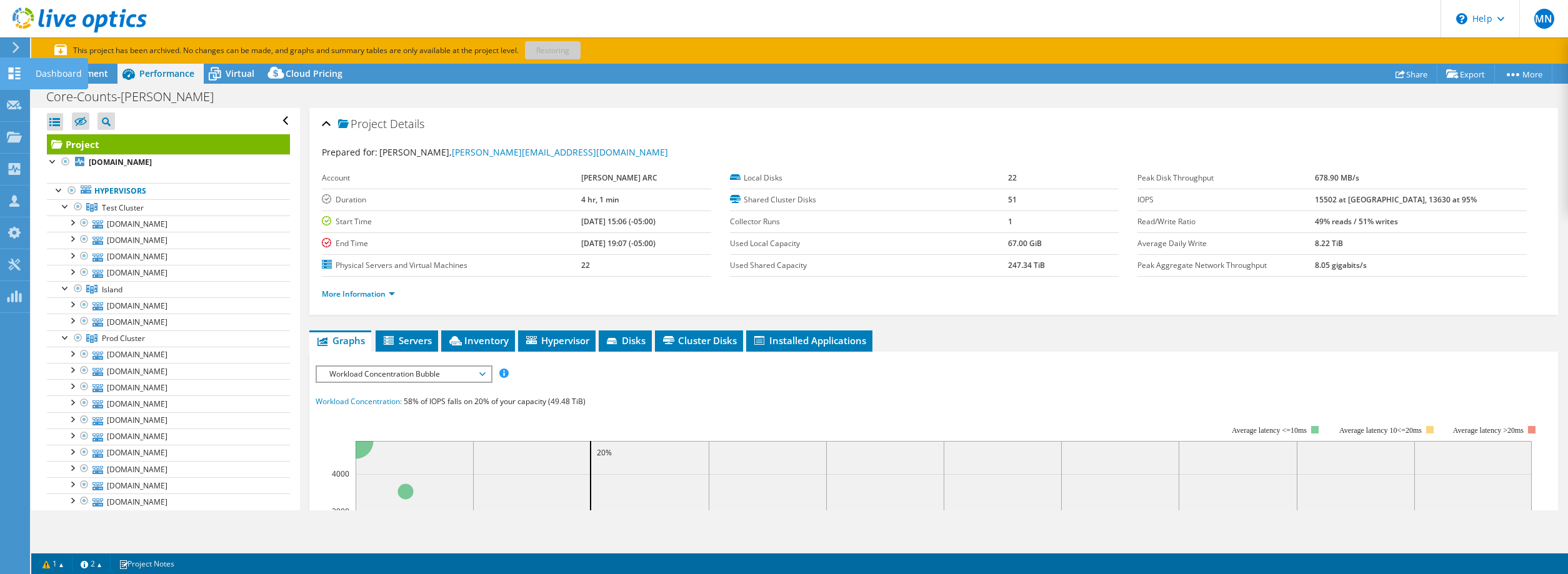
click at [17, 70] on icon at bounding box center [14, 73] width 15 height 12
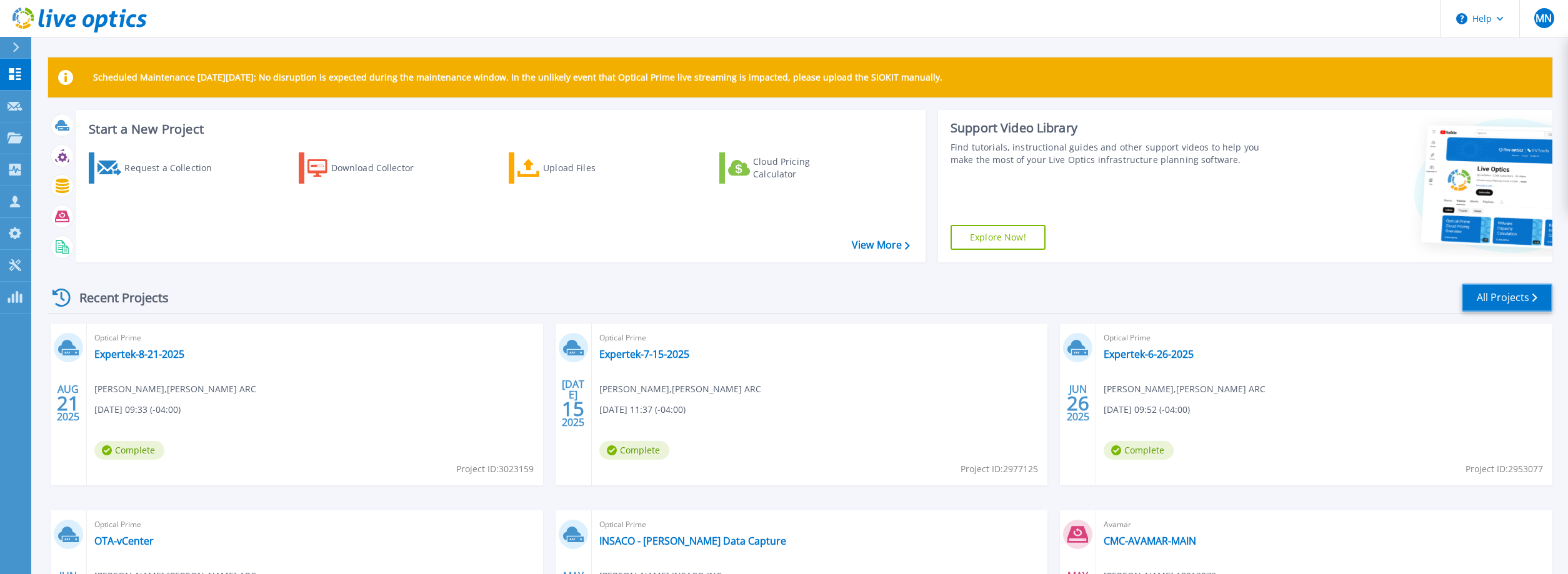
click at [1515, 297] on link "All Projects" at bounding box center [1507, 297] width 91 height 28
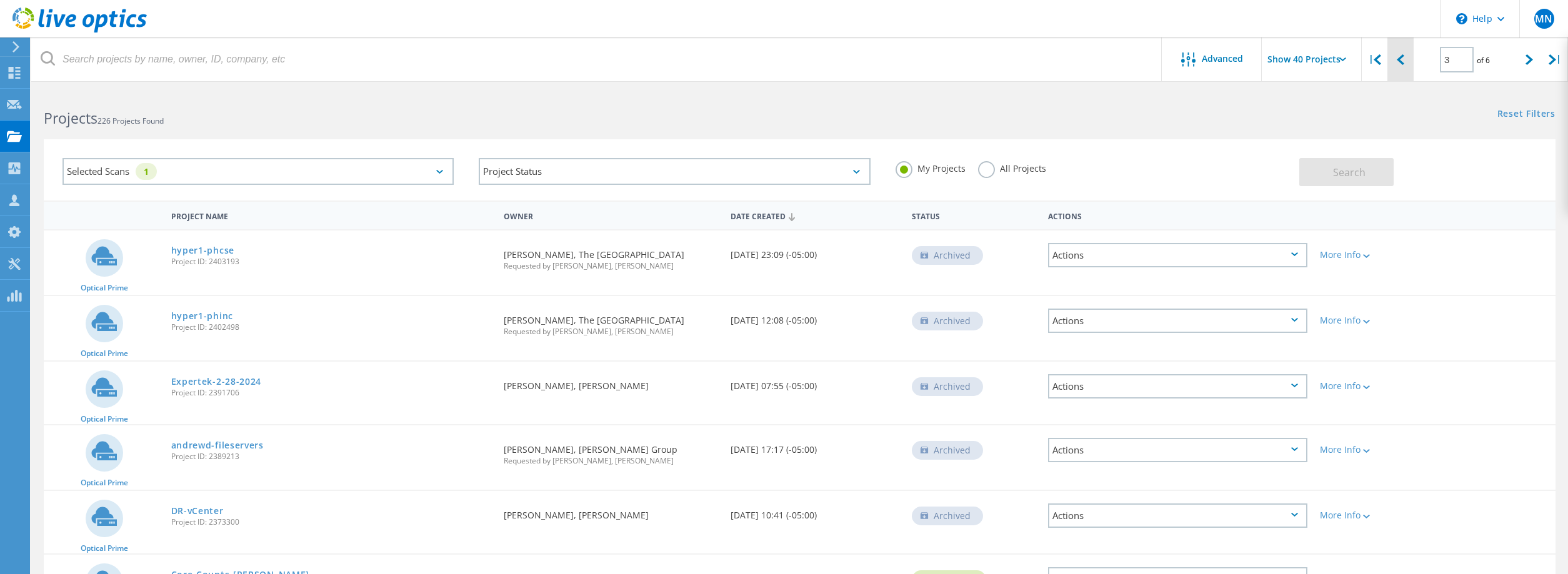
click at [1399, 61] on icon at bounding box center [1400, 60] width 7 height 11
type input "2"
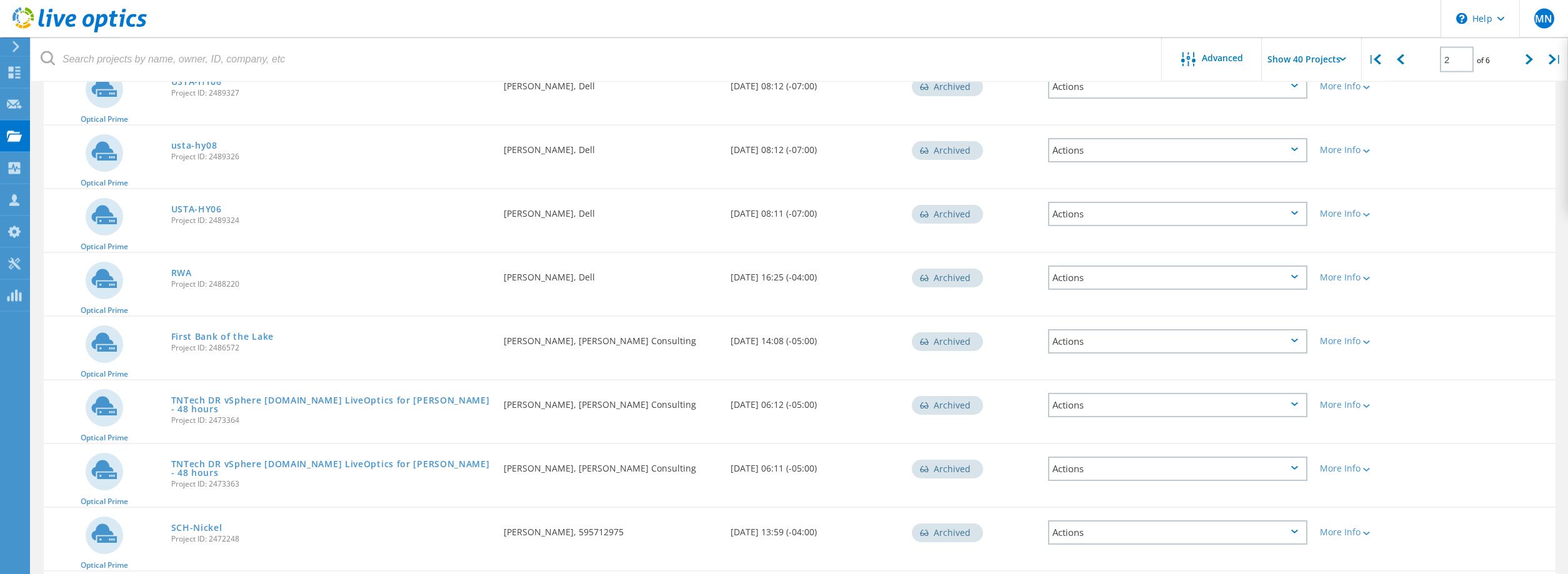
scroll to position [1082, 0]
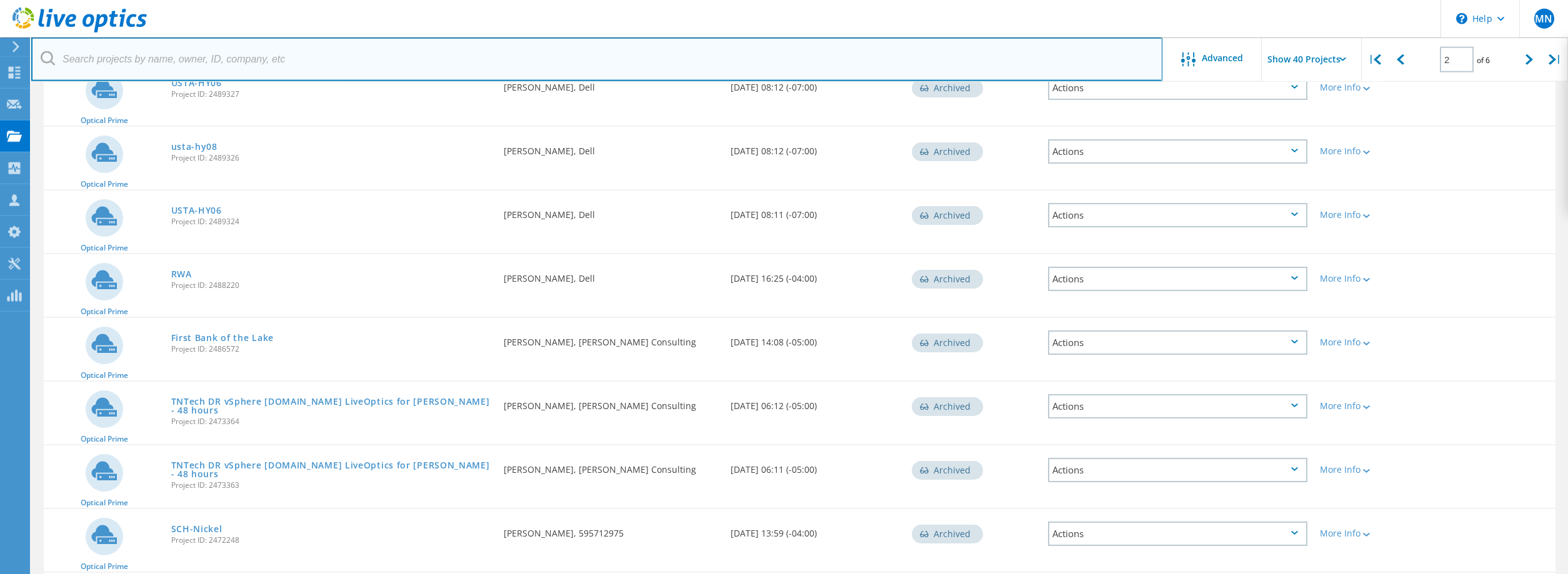
click at [144, 55] on input "text" at bounding box center [596, 60] width 1131 height 44
type input "cutover"
type input "1"
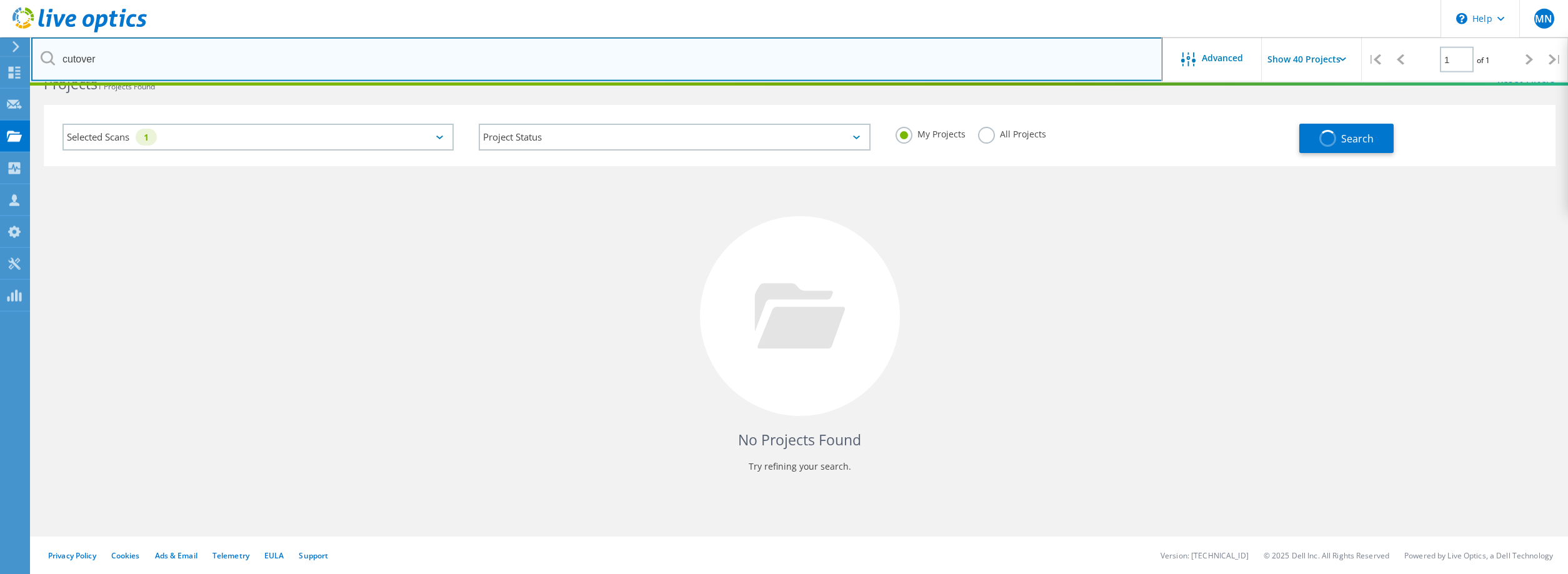
scroll to position [34, 0]
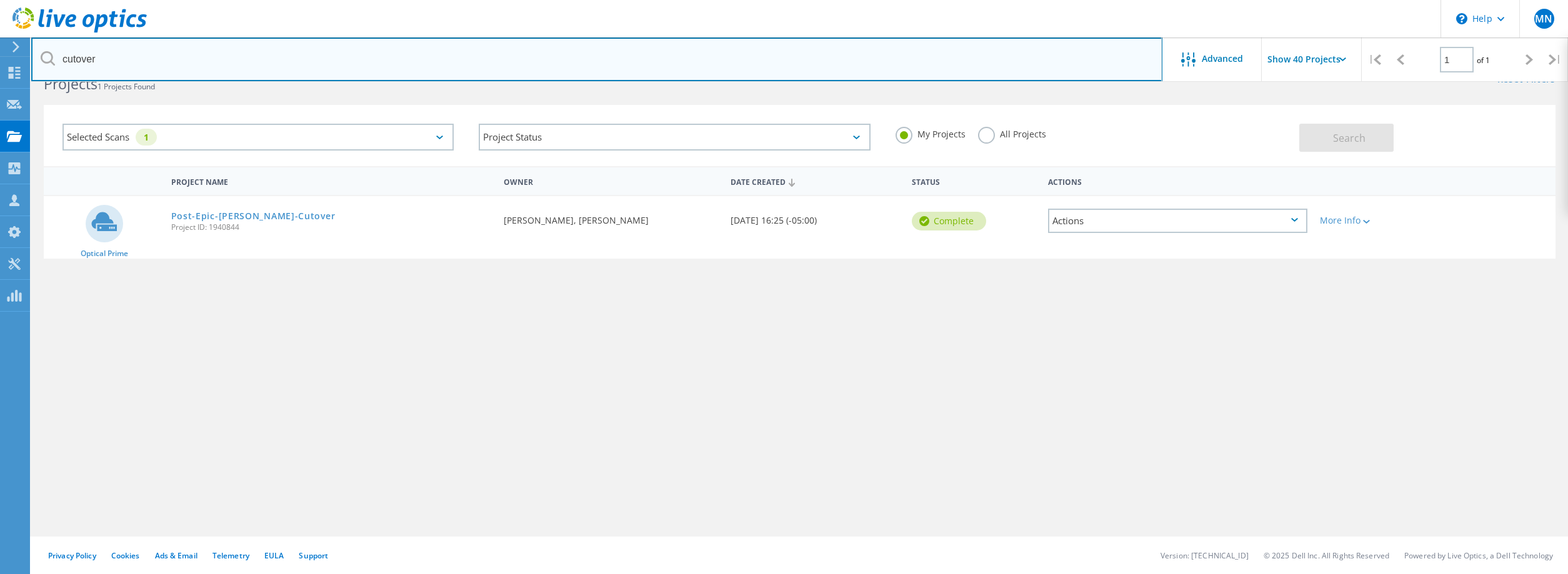
drag, startPoint x: 72, startPoint y: 56, endPoint x: 39, endPoint y: 56, distance: 33.0
click at [39, 56] on input "cutover" at bounding box center [596, 60] width 1131 height 44
type input "evan"
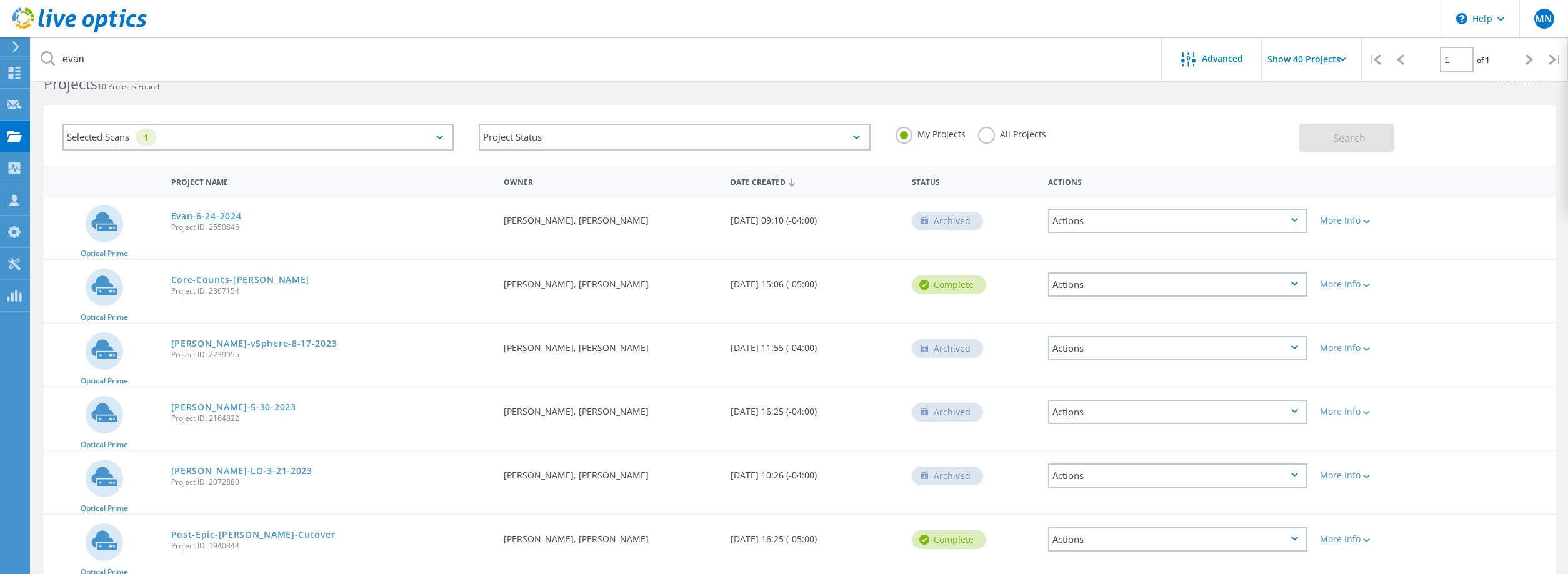
click at [211, 219] on link "Evan-6-24-2024" at bounding box center [206, 216] width 71 height 9
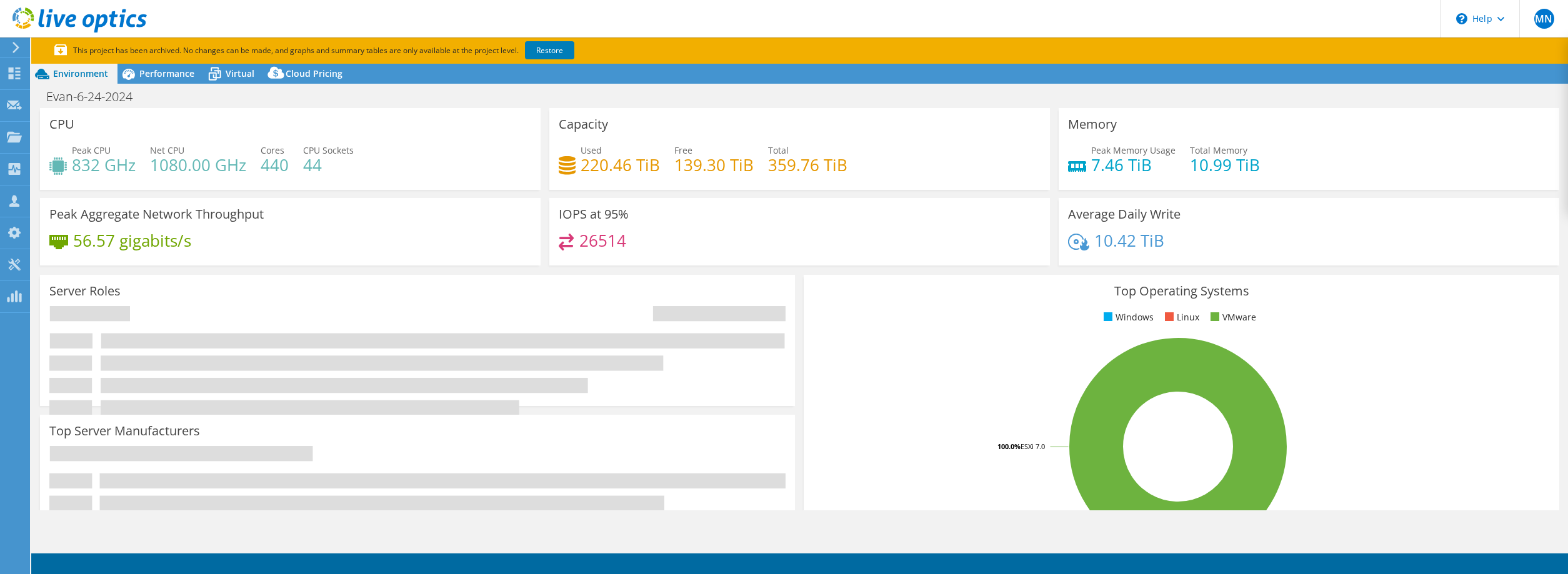
select select "USD"
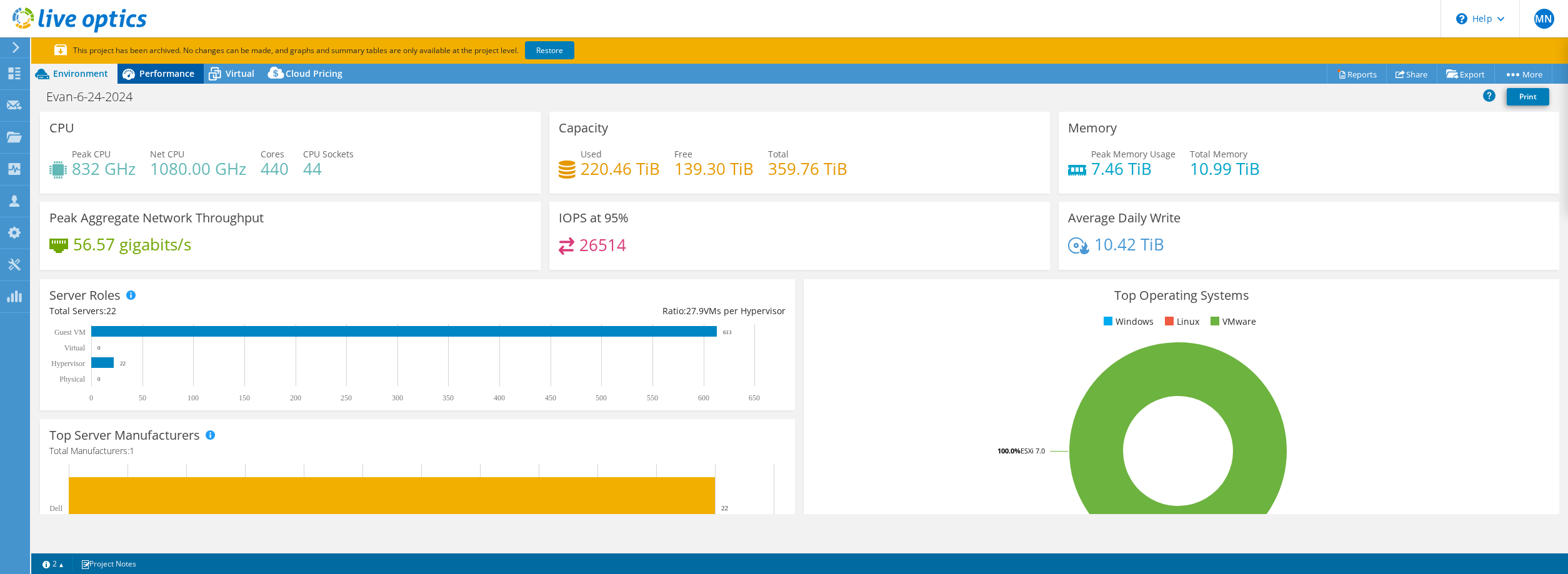
click at [142, 68] on span "Performance" at bounding box center [167, 73] width 55 height 12
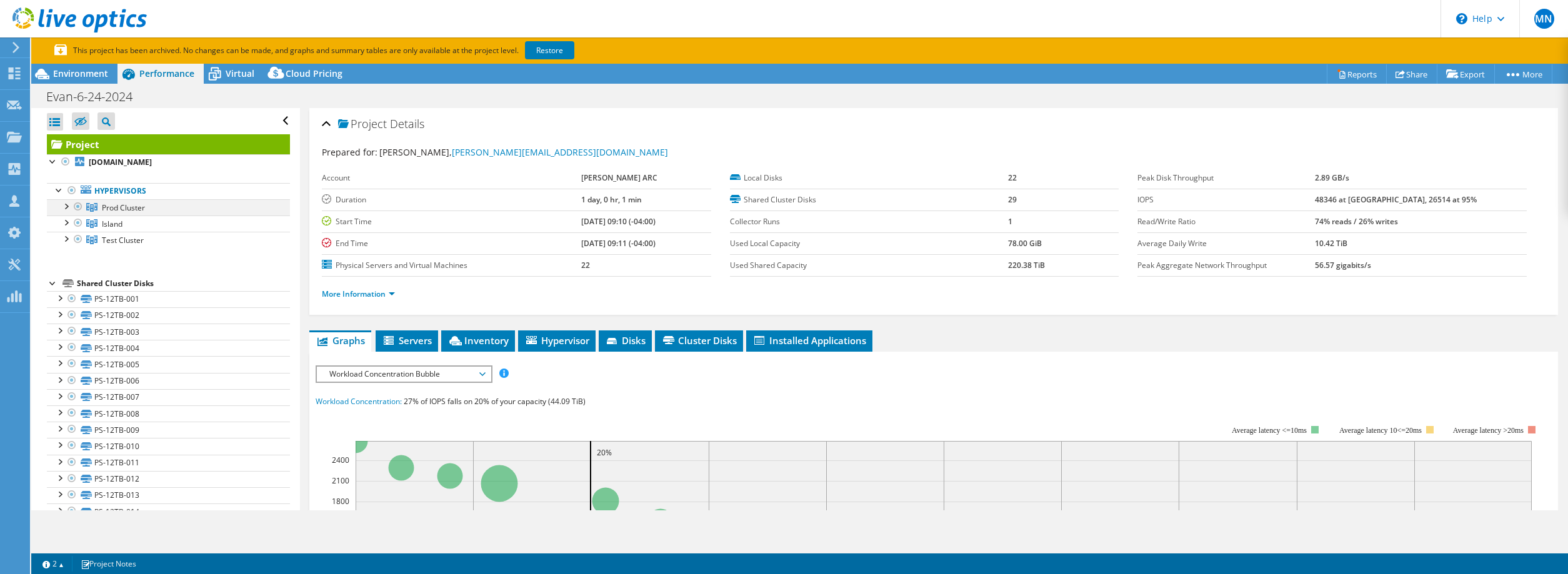
click at [69, 208] on div at bounding box center [66, 205] width 13 height 13
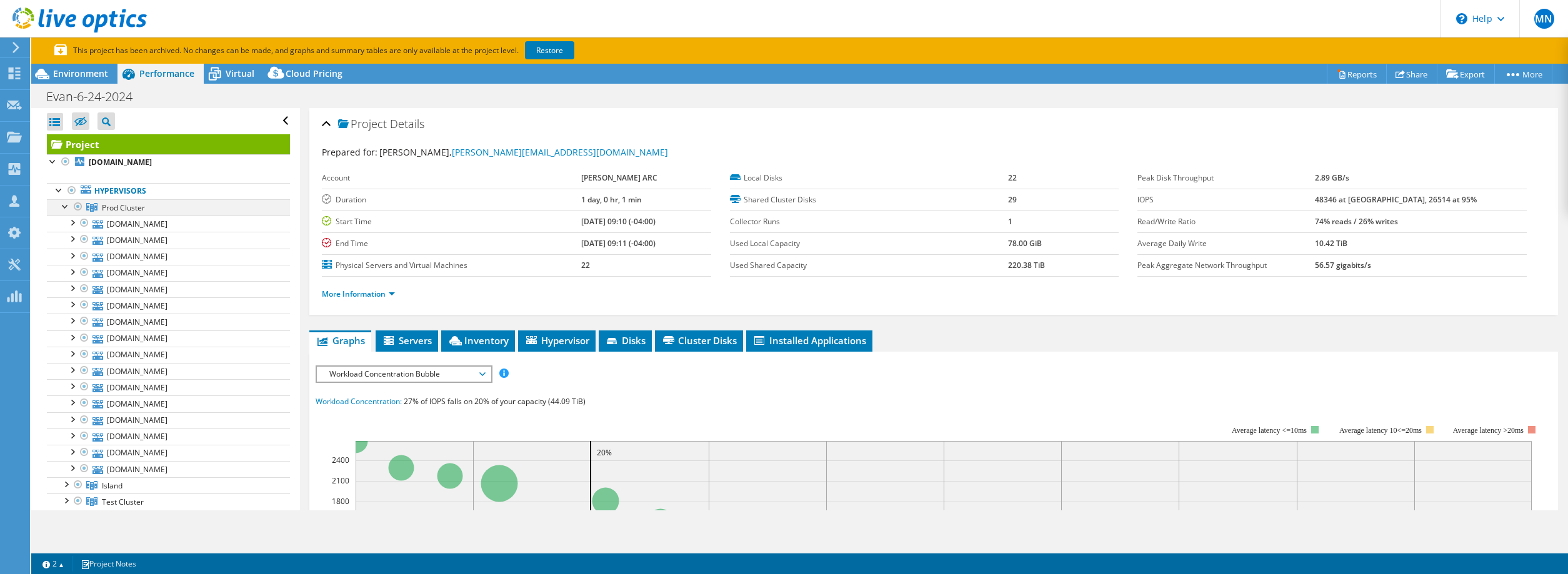
click at [66, 208] on div at bounding box center [66, 205] width 13 height 13
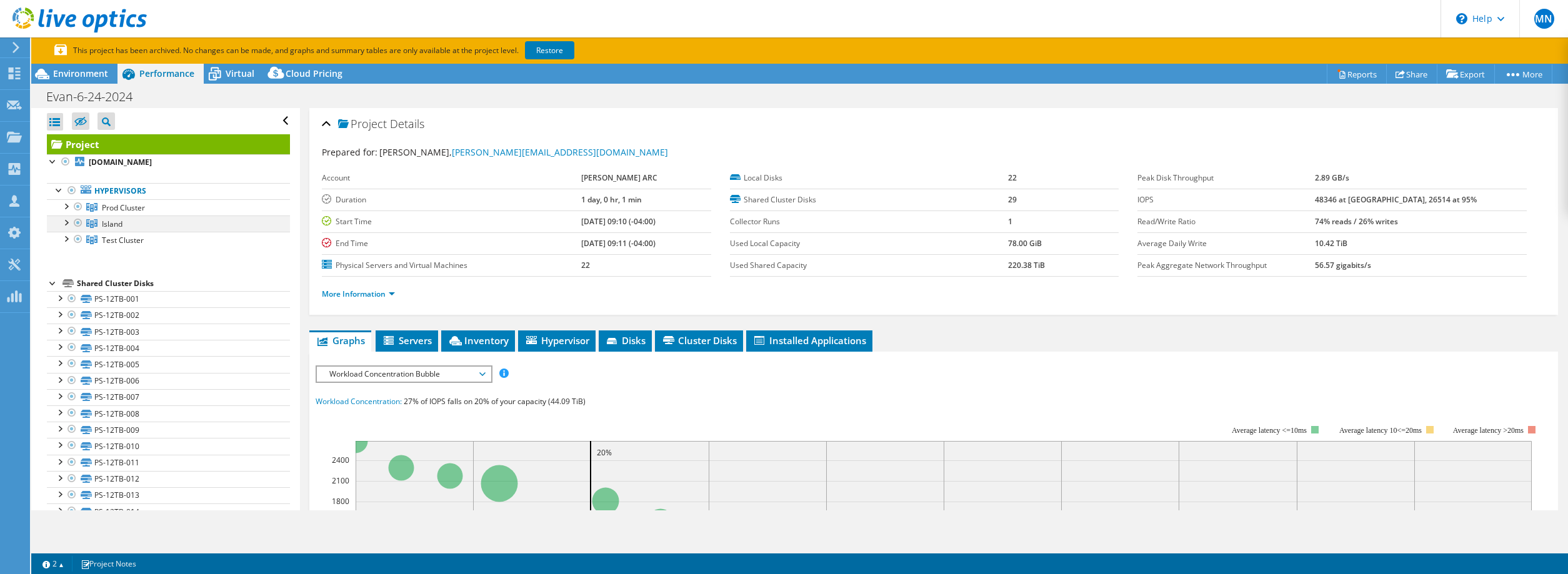
click at [66, 226] on div at bounding box center [66, 222] width 13 height 13
click at [67, 273] on div at bounding box center [66, 271] width 13 height 13
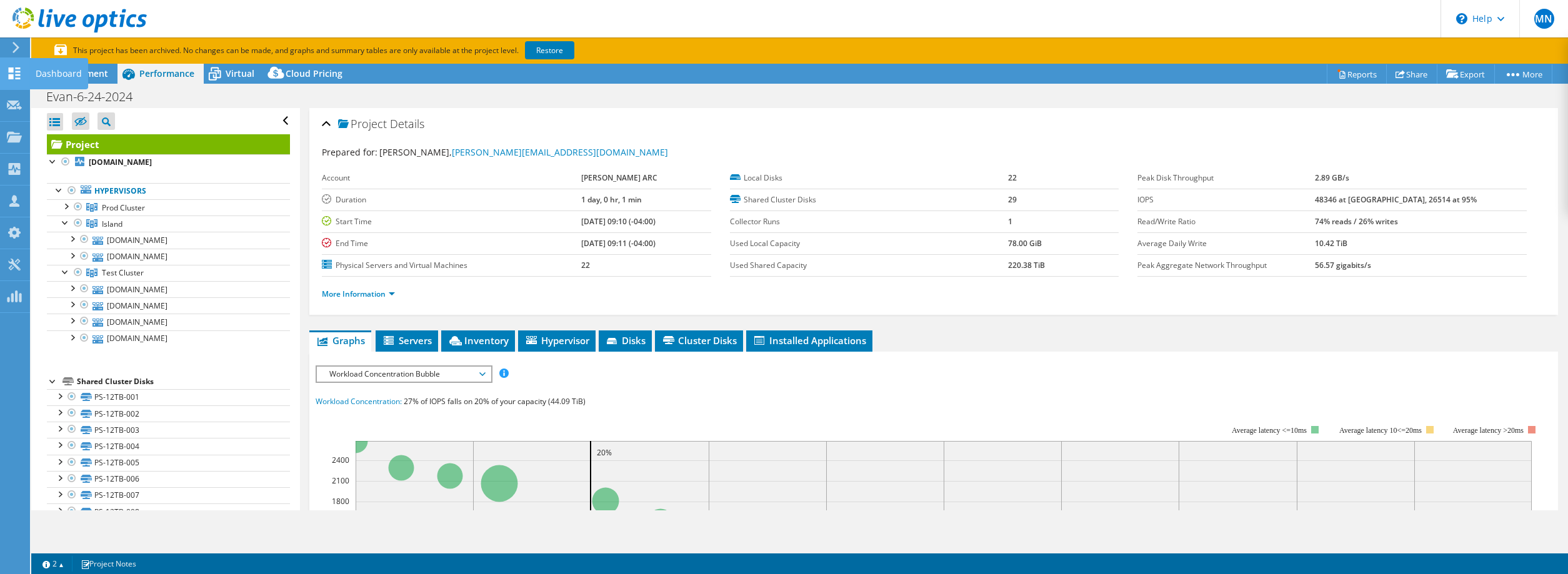
click at [17, 73] on use at bounding box center [15, 73] width 12 height 12
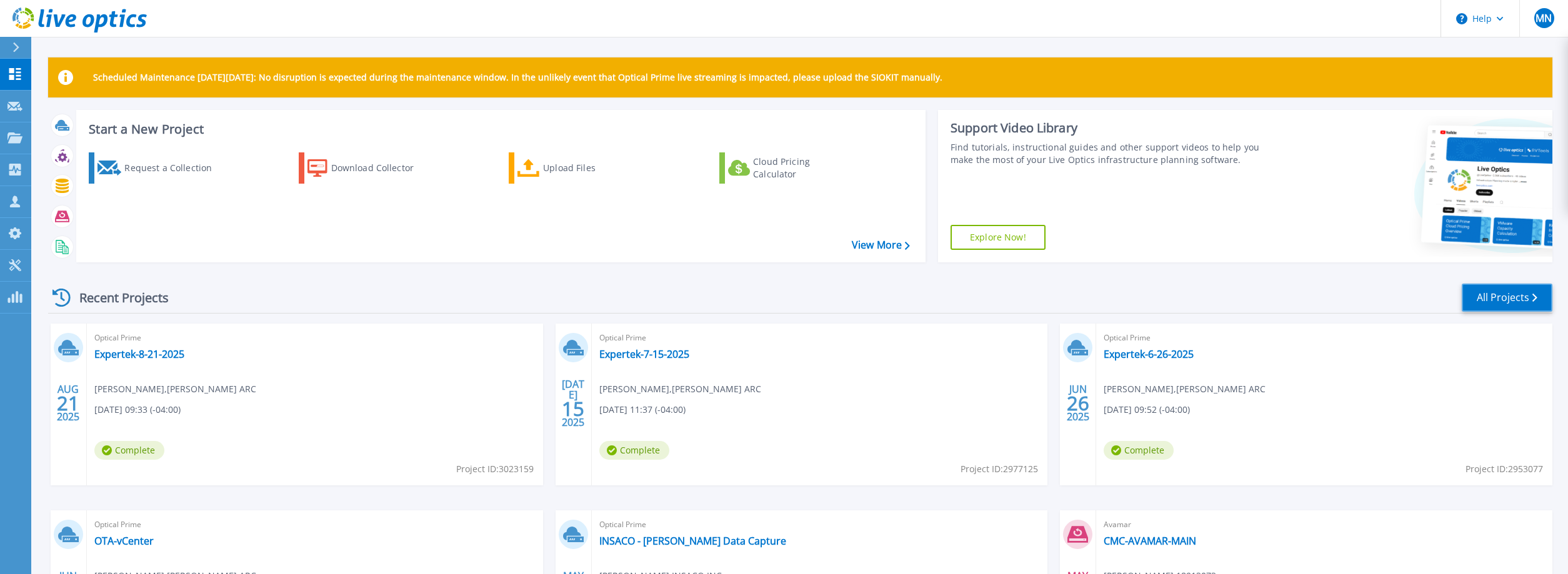
click at [1519, 302] on link "All Projects" at bounding box center [1507, 297] width 91 height 28
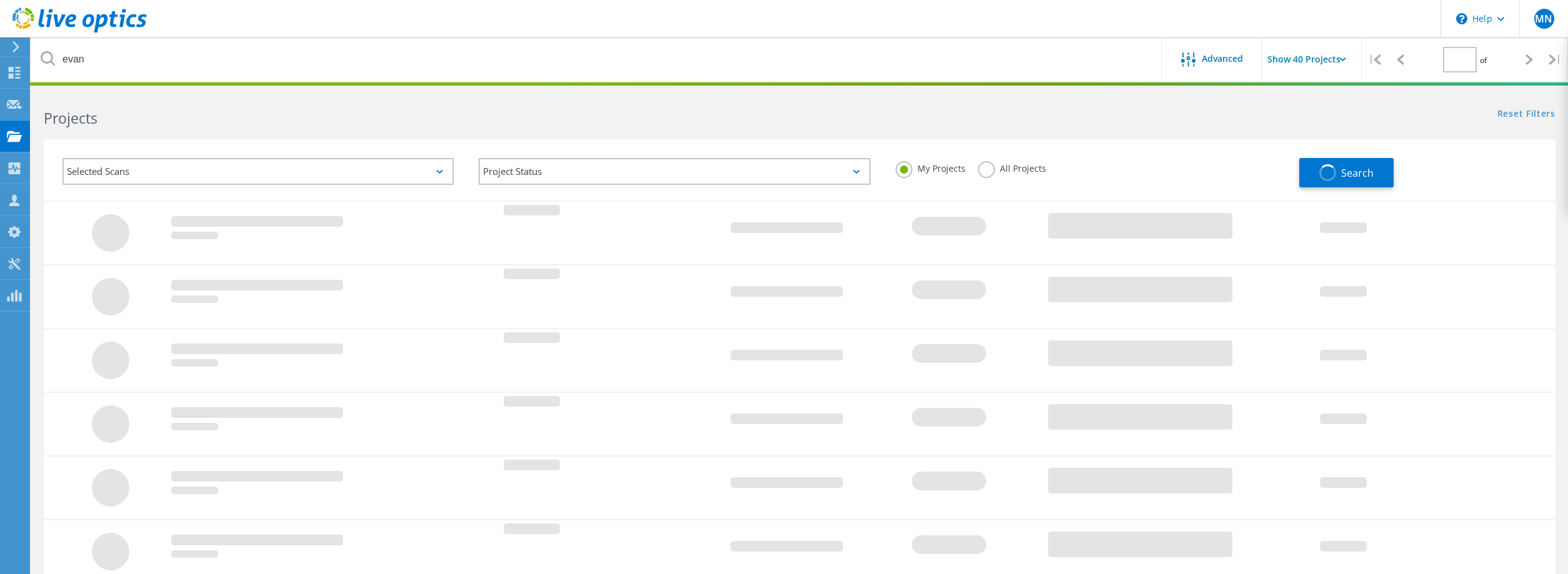
type input "1"
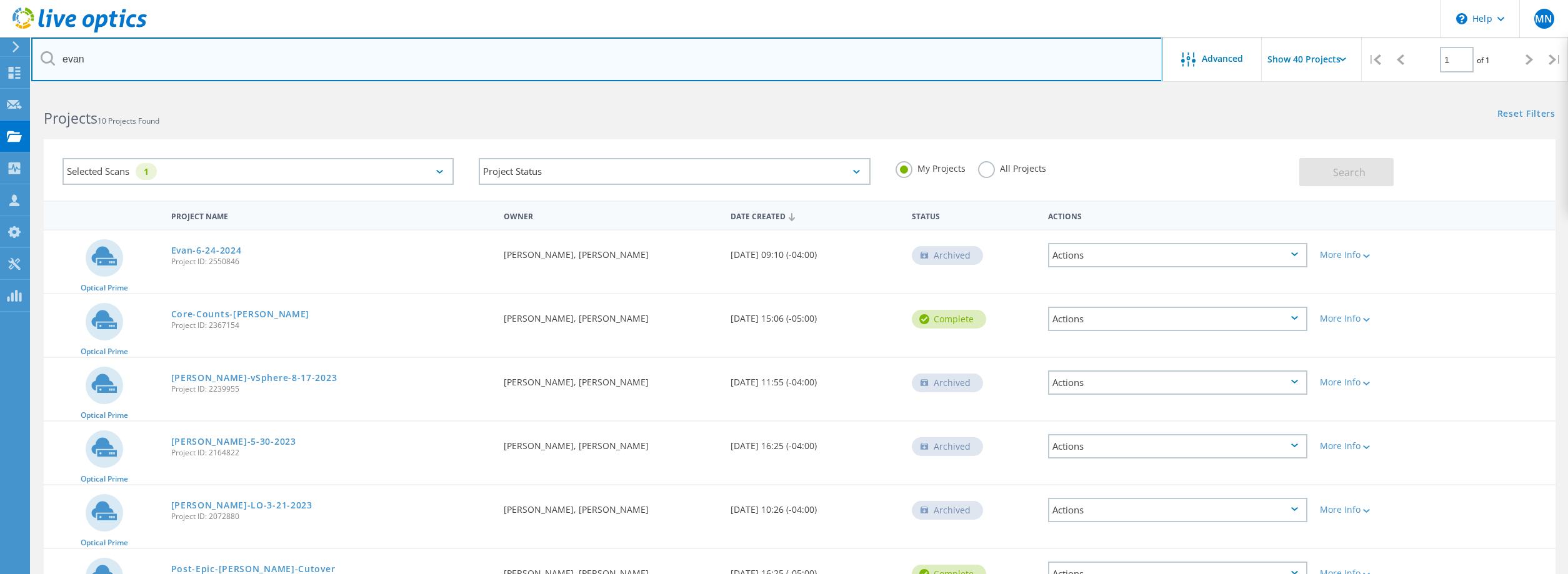
click at [116, 64] on input "evan" at bounding box center [596, 60] width 1131 height 44
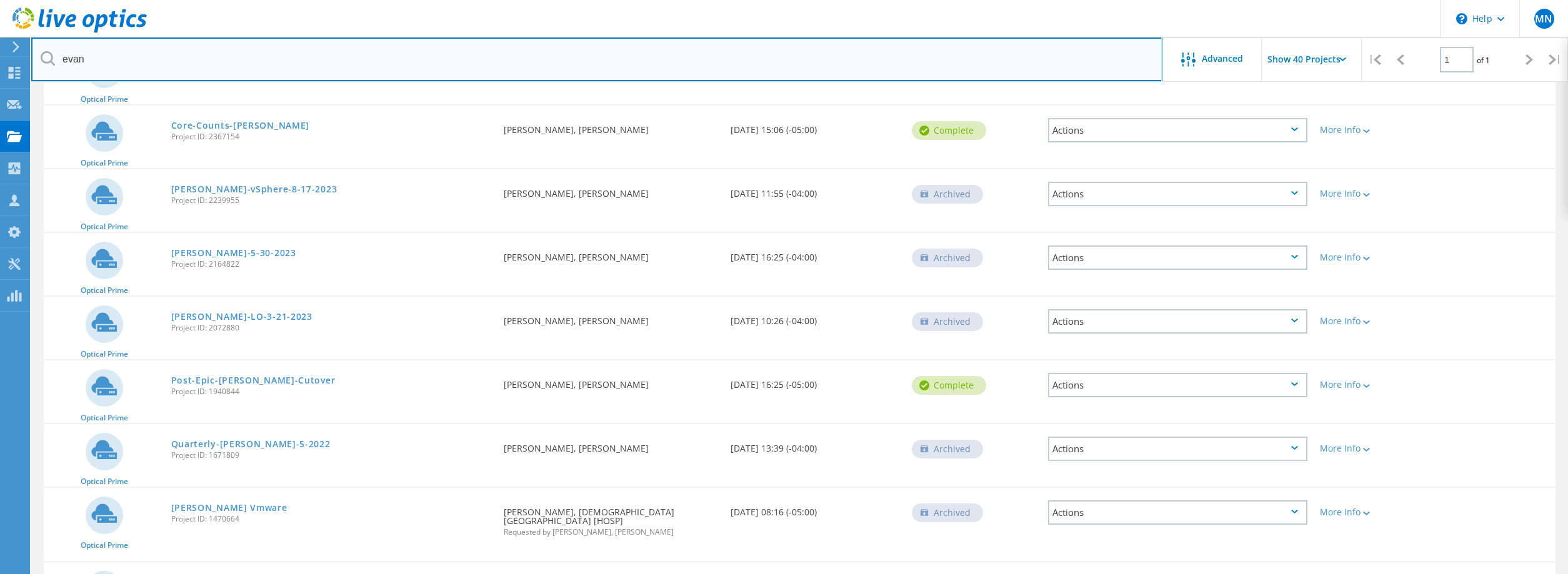
scroll to position [190, 0]
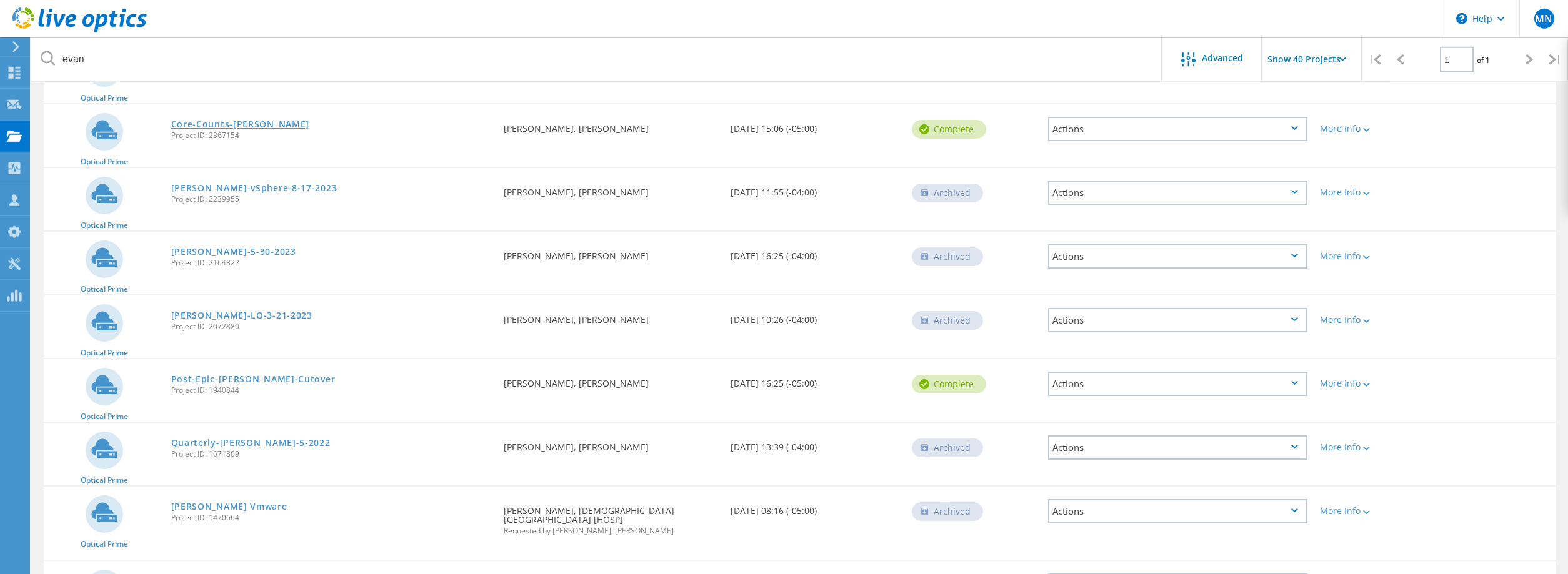
click at [217, 124] on link "Core-Counts-Evan" at bounding box center [240, 125] width 138 height 9
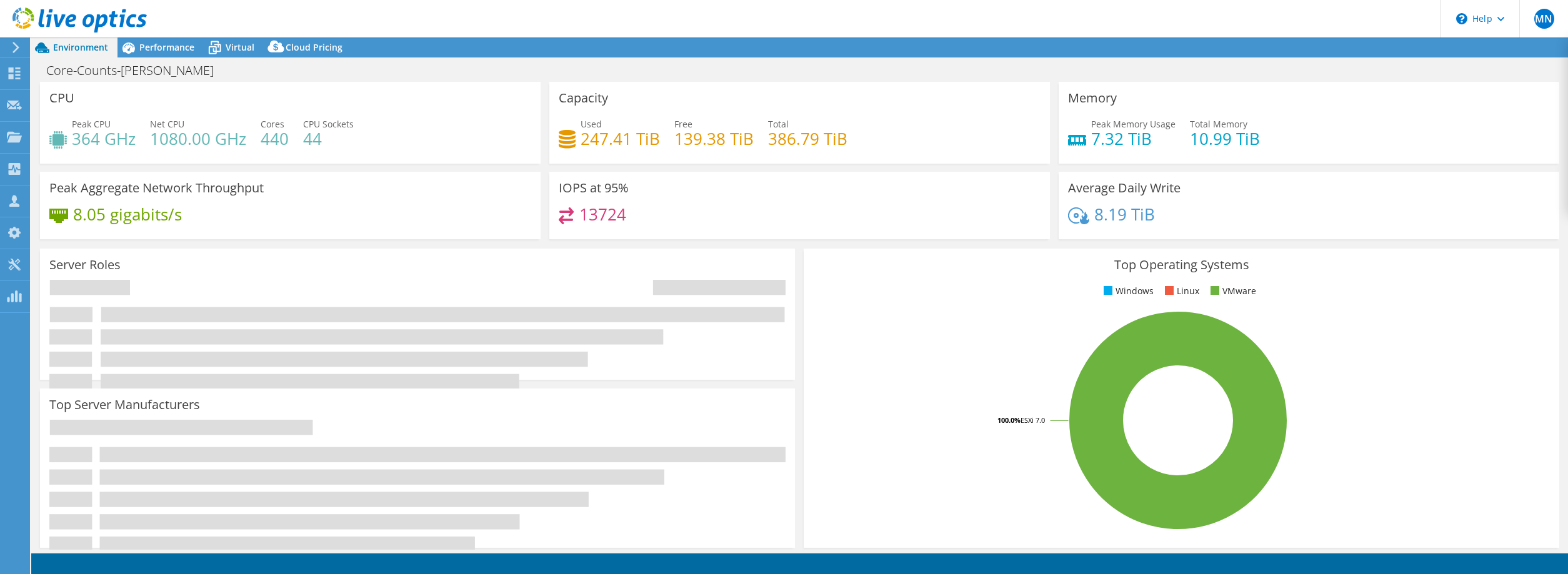
select select "USD"
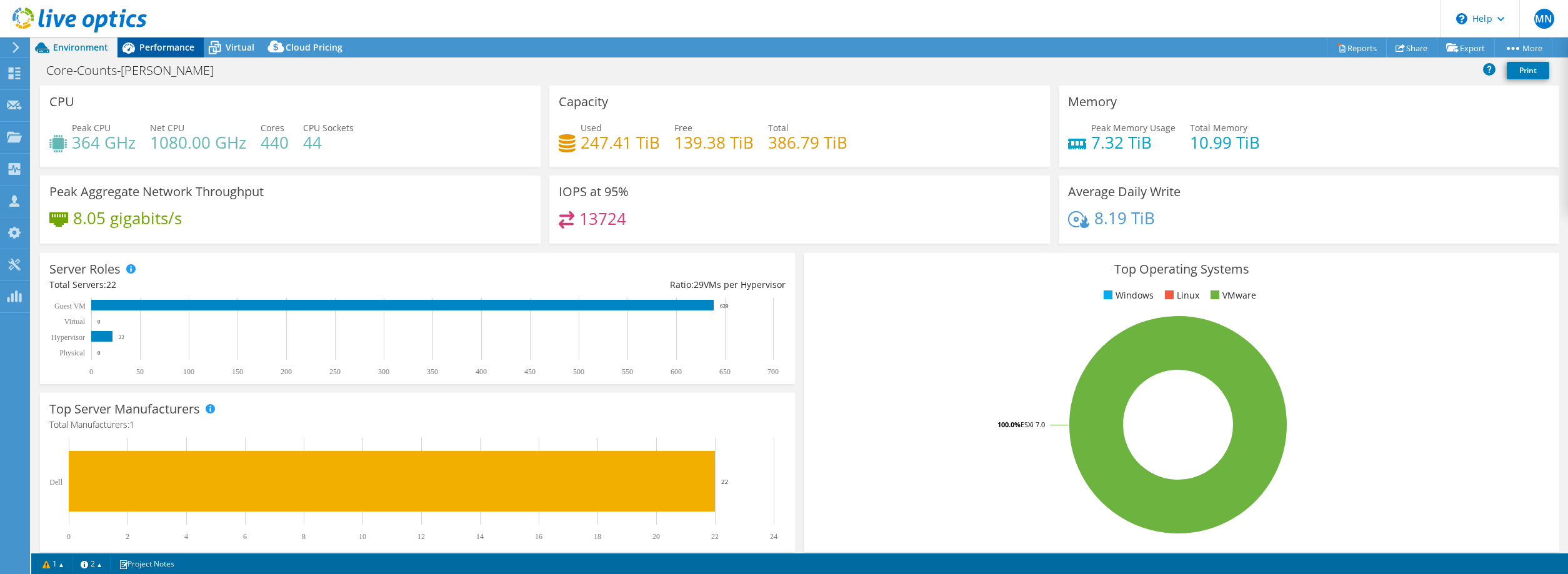
click at [183, 51] on span "Performance" at bounding box center [167, 47] width 55 height 12
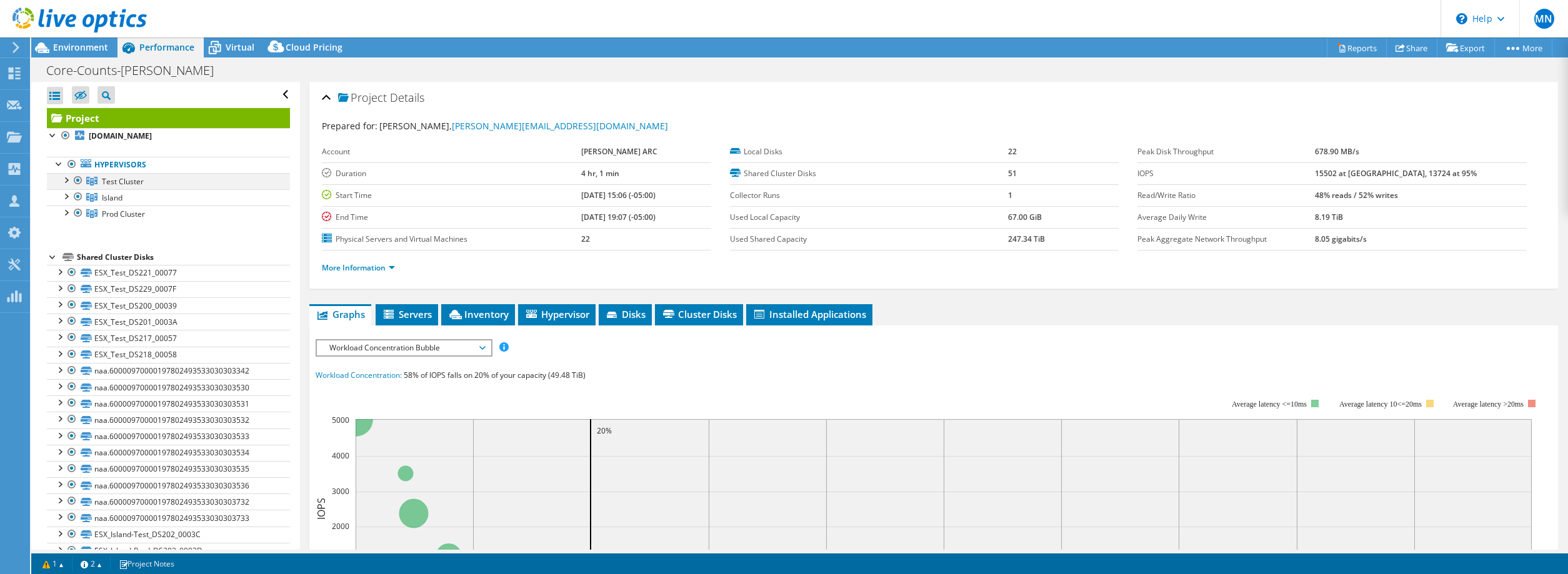
click at [69, 178] on div at bounding box center [66, 180] width 13 height 13
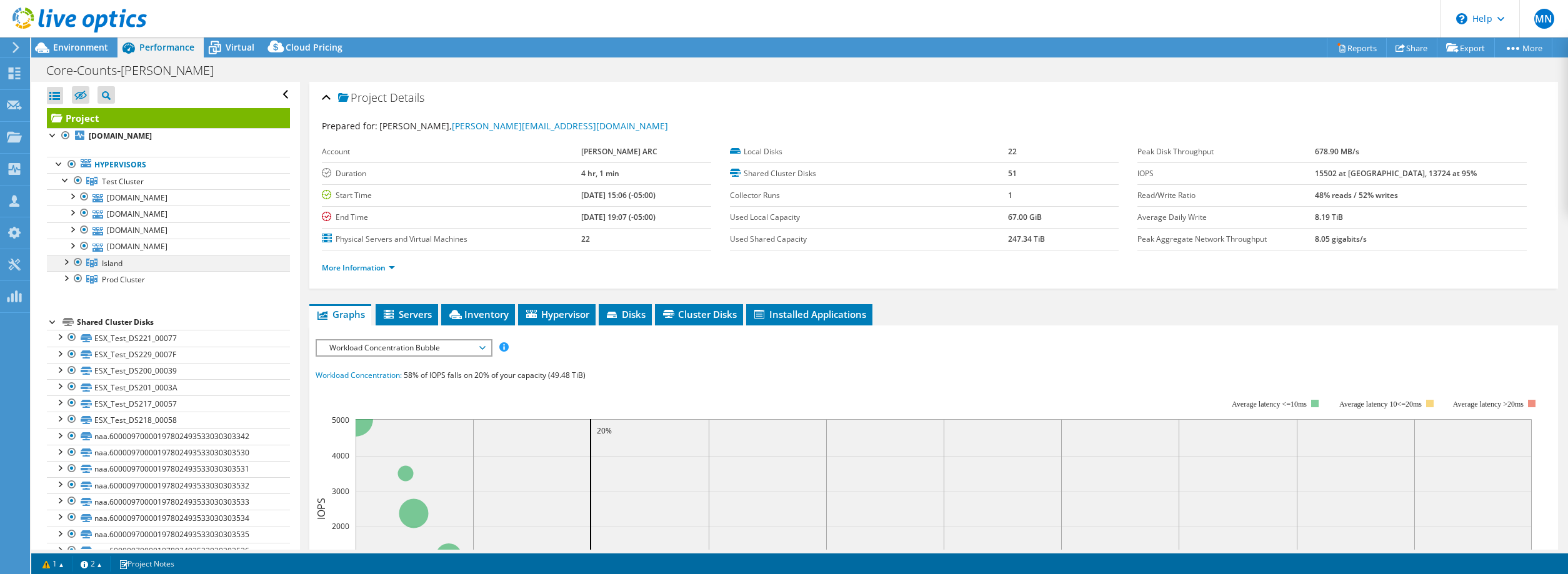
click at [64, 265] on div at bounding box center [66, 261] width 13 height 13
click at [65, 314] on div at bounding box center [66, 311] width 13 height 13
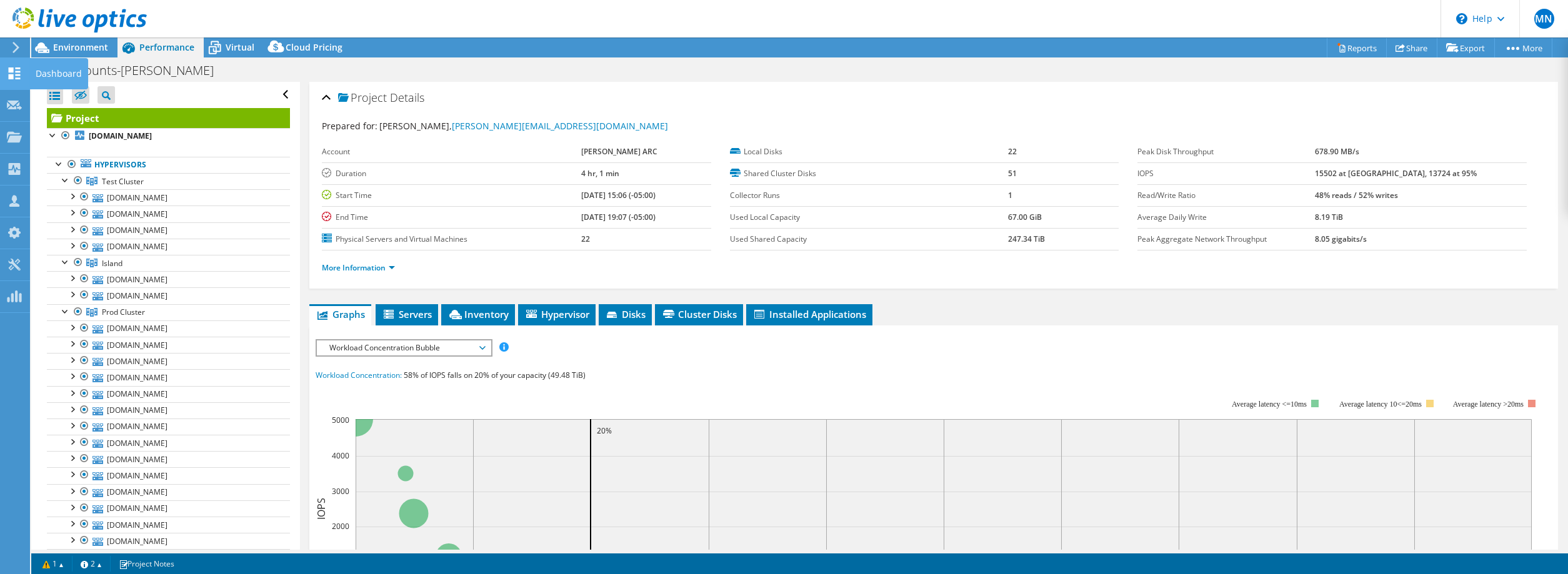
click at [20, 79] on use at bounding box center [15, 73] width 12 height 12
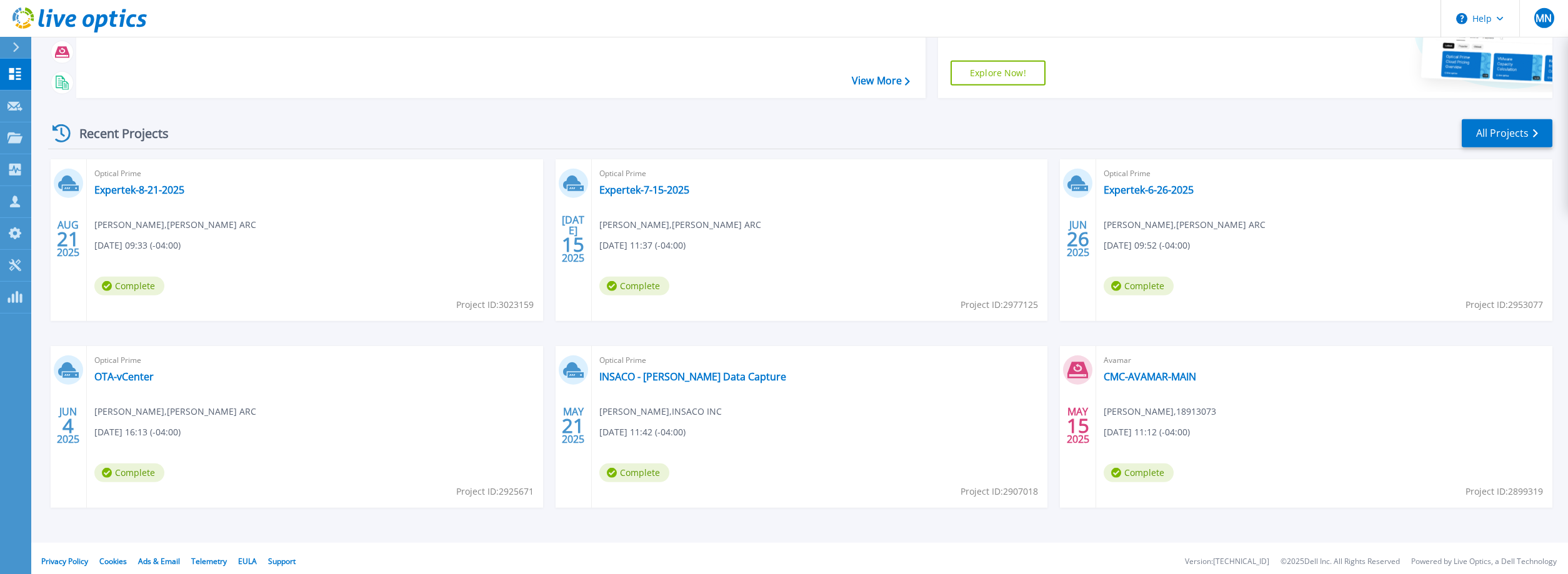
scroll to position [171, 0]
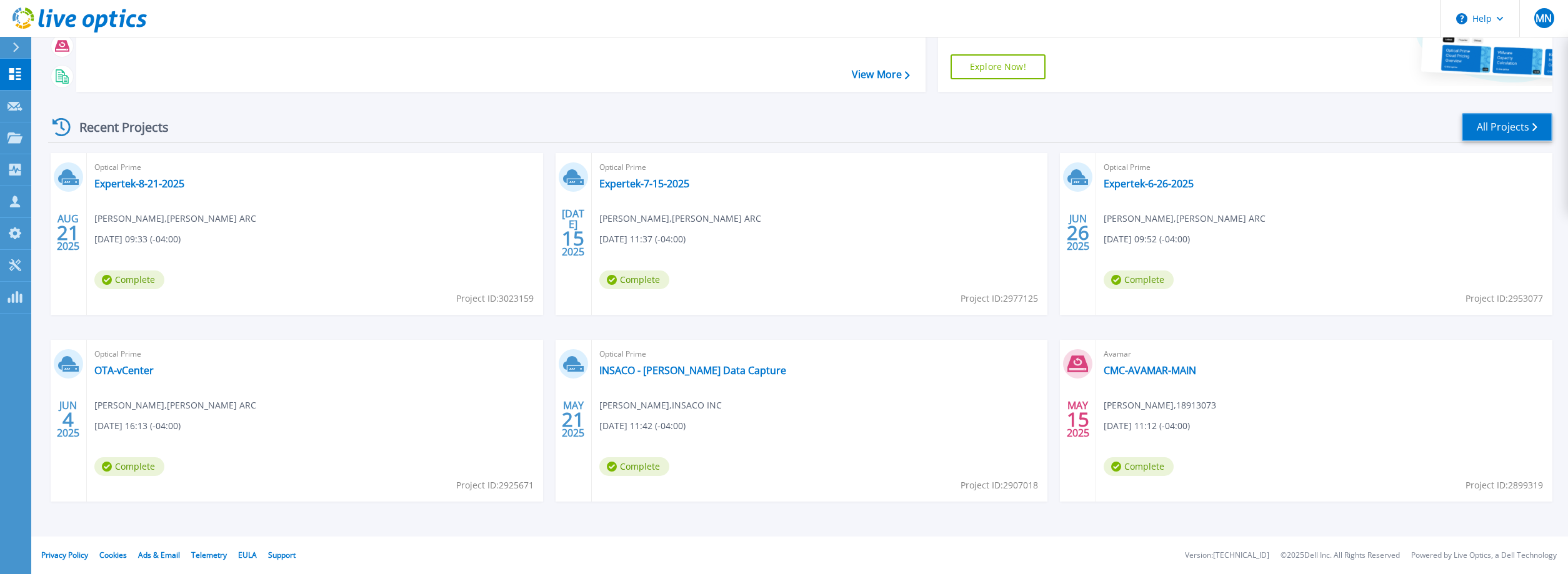
click at [1490, 131] on link "All Projects" at bounding box center [1507, 127] width 91 height 28
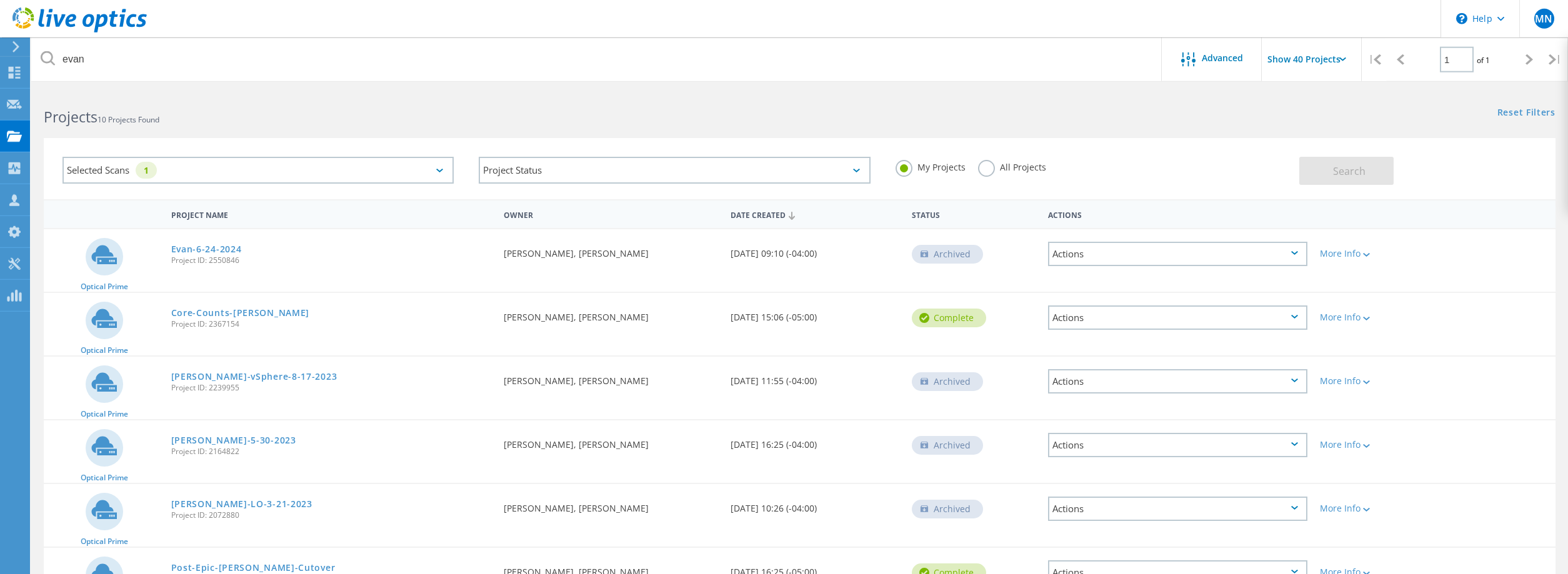
scroll to position [2, 0]
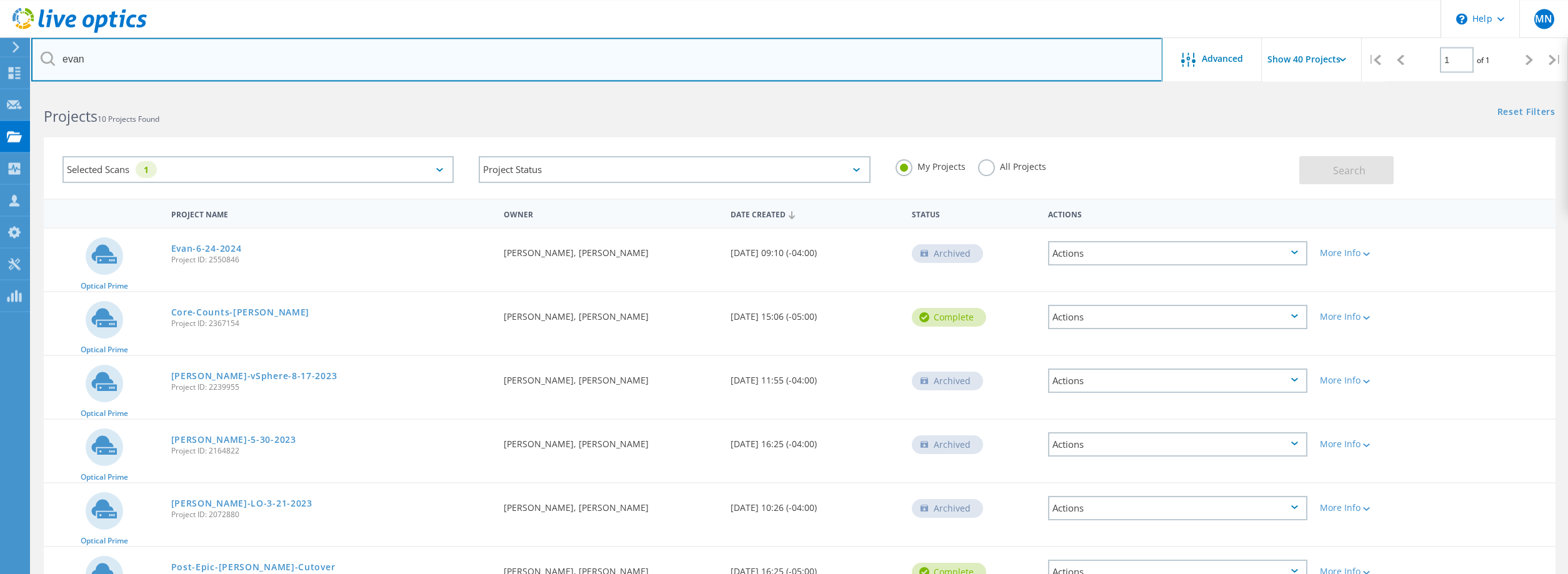
drag, startPoint x: 92, startPoint y: 60, endPoint x: -18, endPoint y: 38, distance: 112.2
click at [31, 38] on input "evan" at bounding box center [596, 60] width 1131 height 44
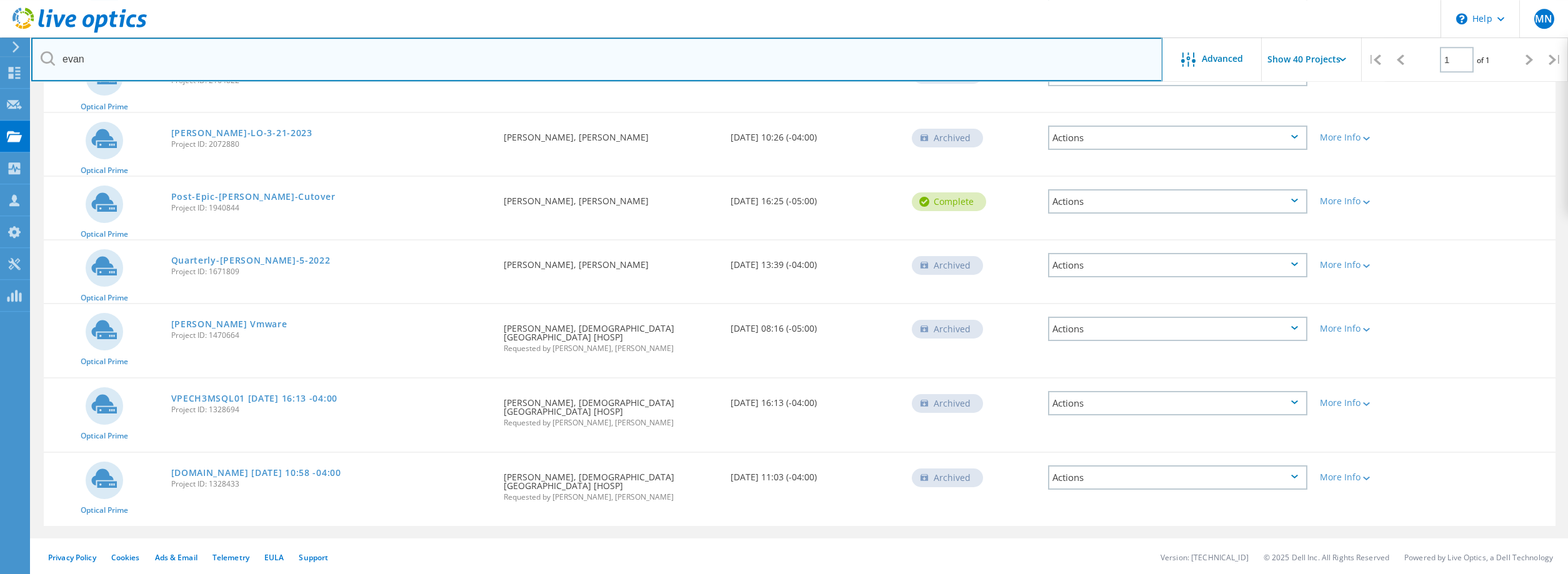
scroll to position [375, 0]
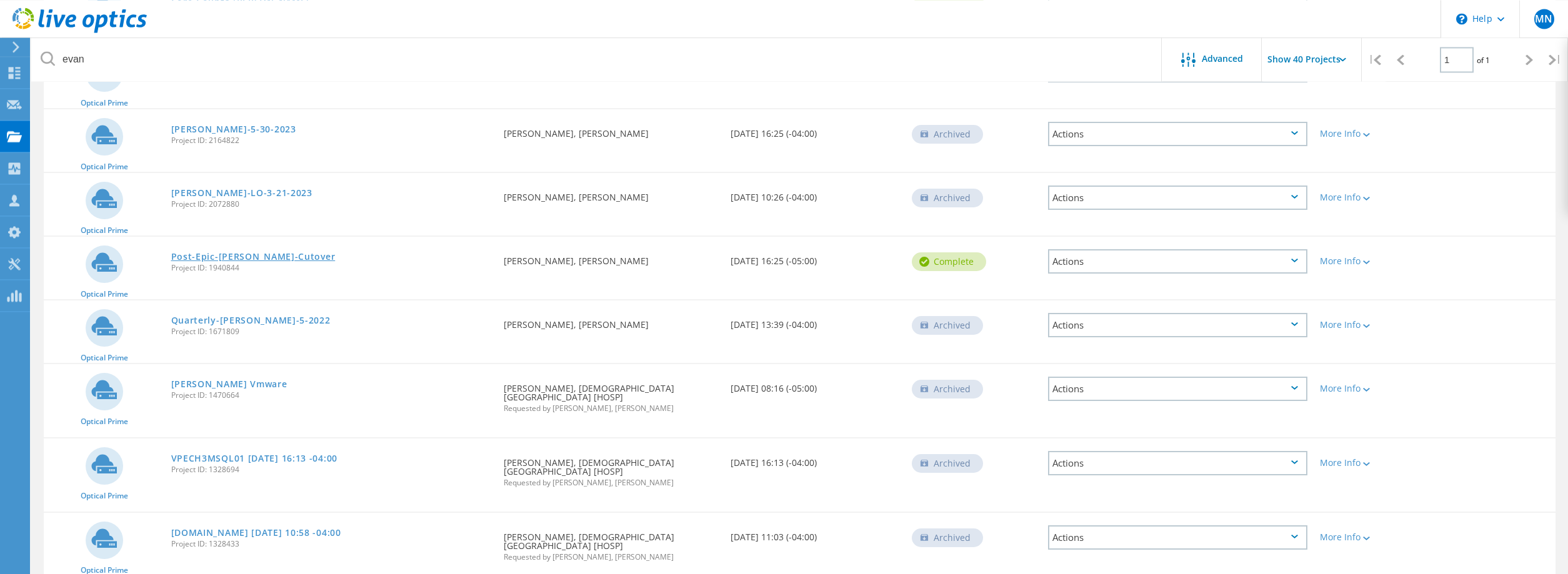
click at [238, 256] on link "Post-Epic-[PERSON_NAME]-Cutover" at bounding box center [253, 257] width 164 height 9
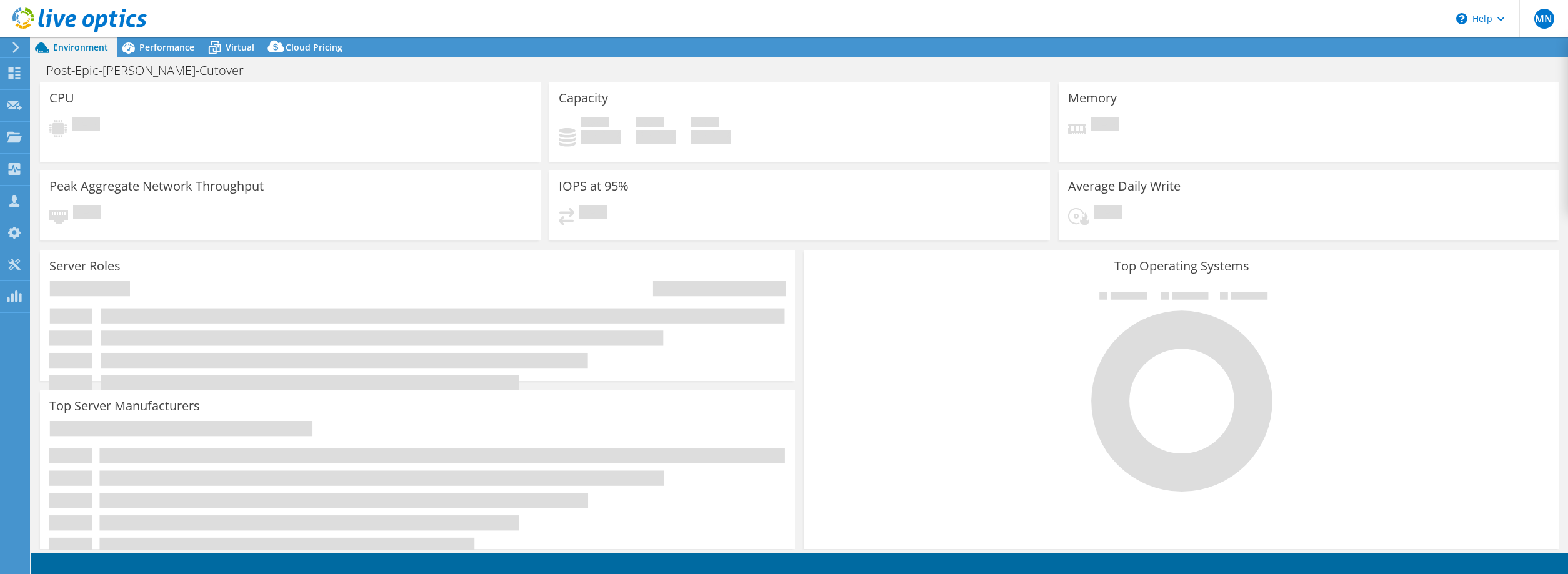
select select "USD"
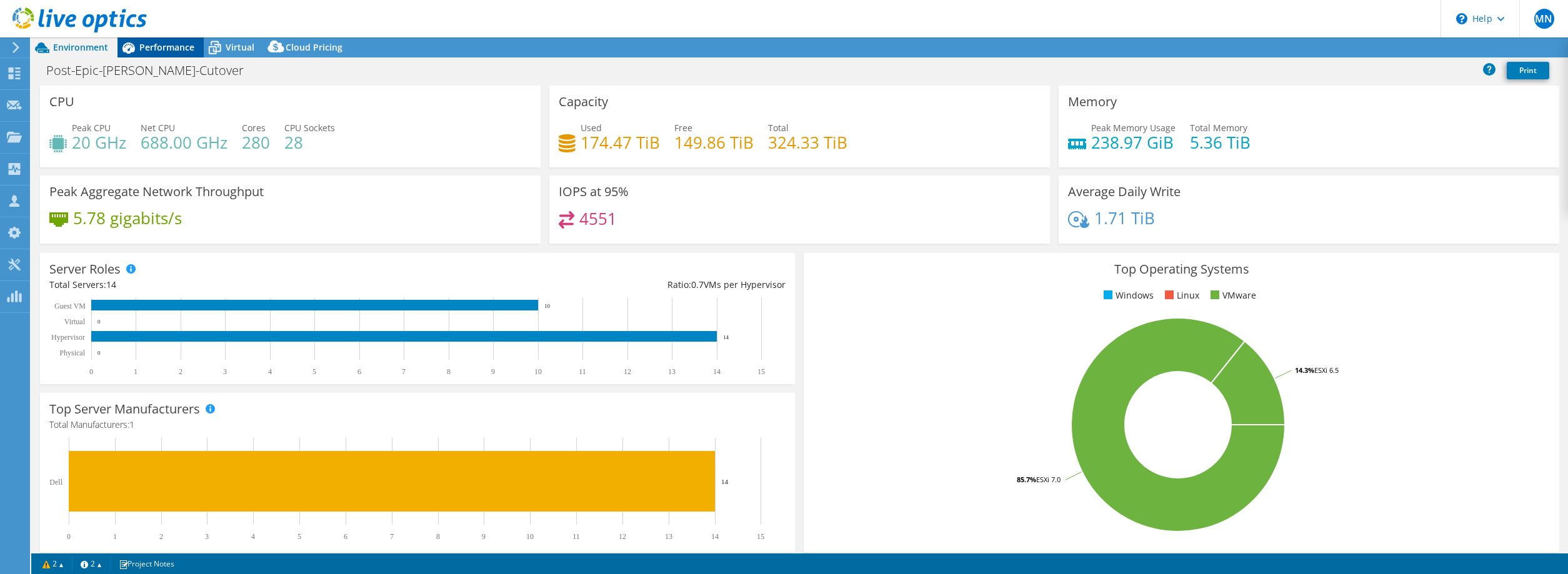
click at [169, 39] on div "Performance" at bounding box center [160, 48] width 86 height 20
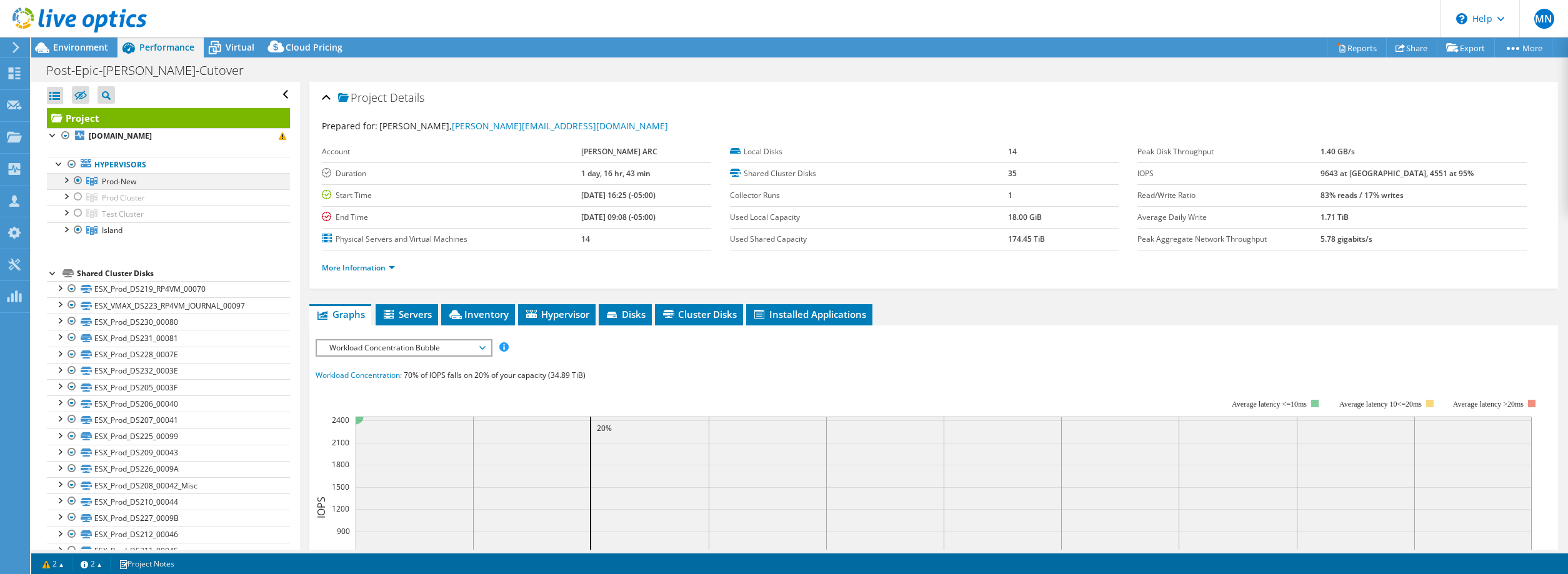
click at [66, 179] on div at bounding box center [66, 180] width 13 height 13
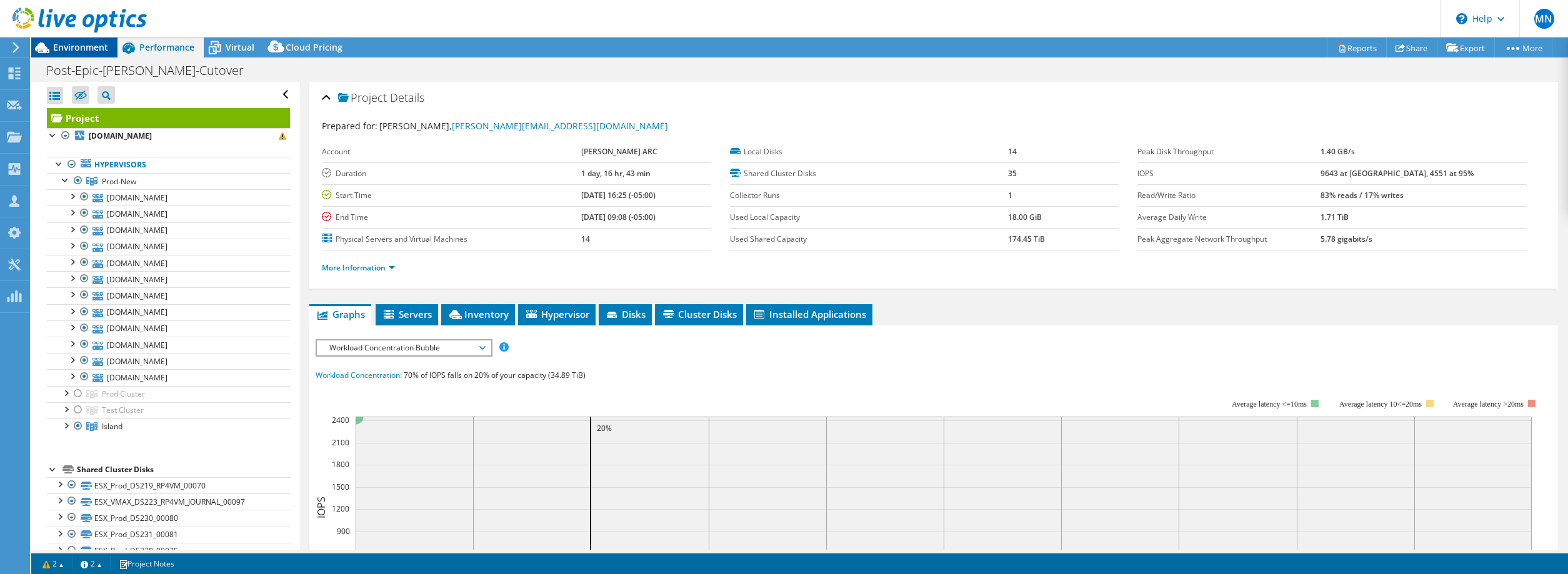
click at [72, 50] on span "Environment" at bounding box center [81, 47] width 55 height 12
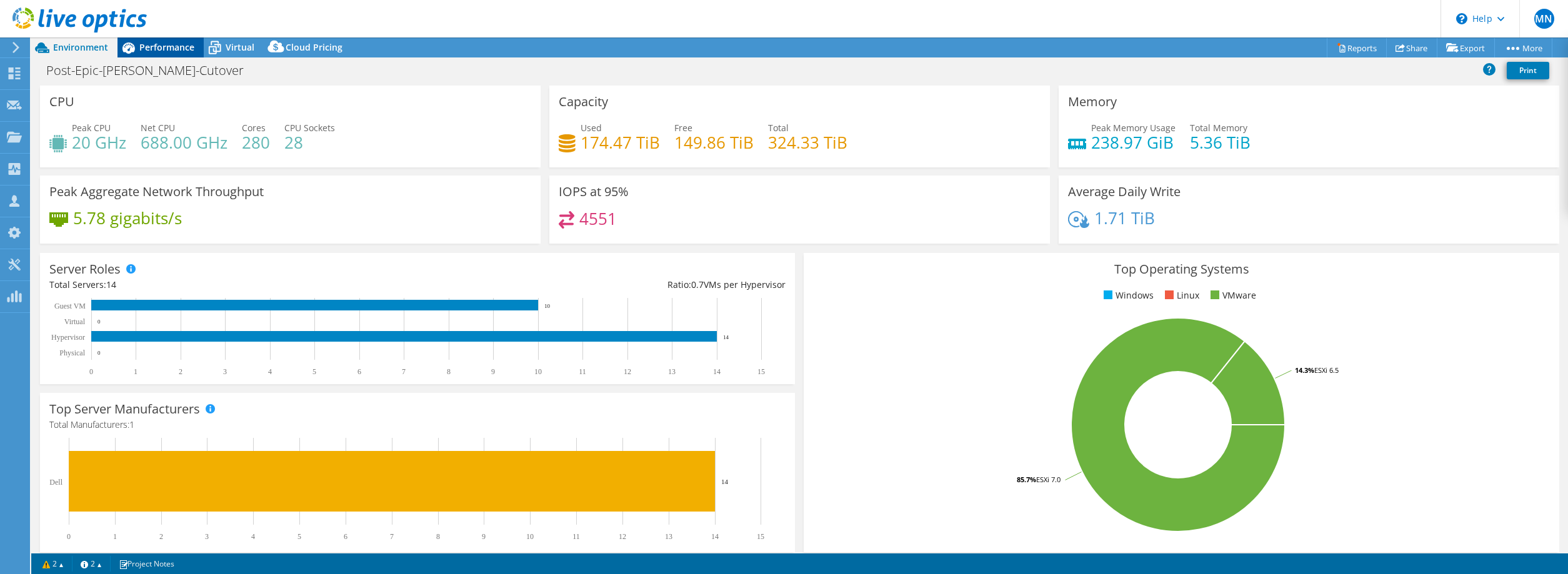
click at [157, 42] on span "Performance" at bounding box center [167, 47] width 55 height 12
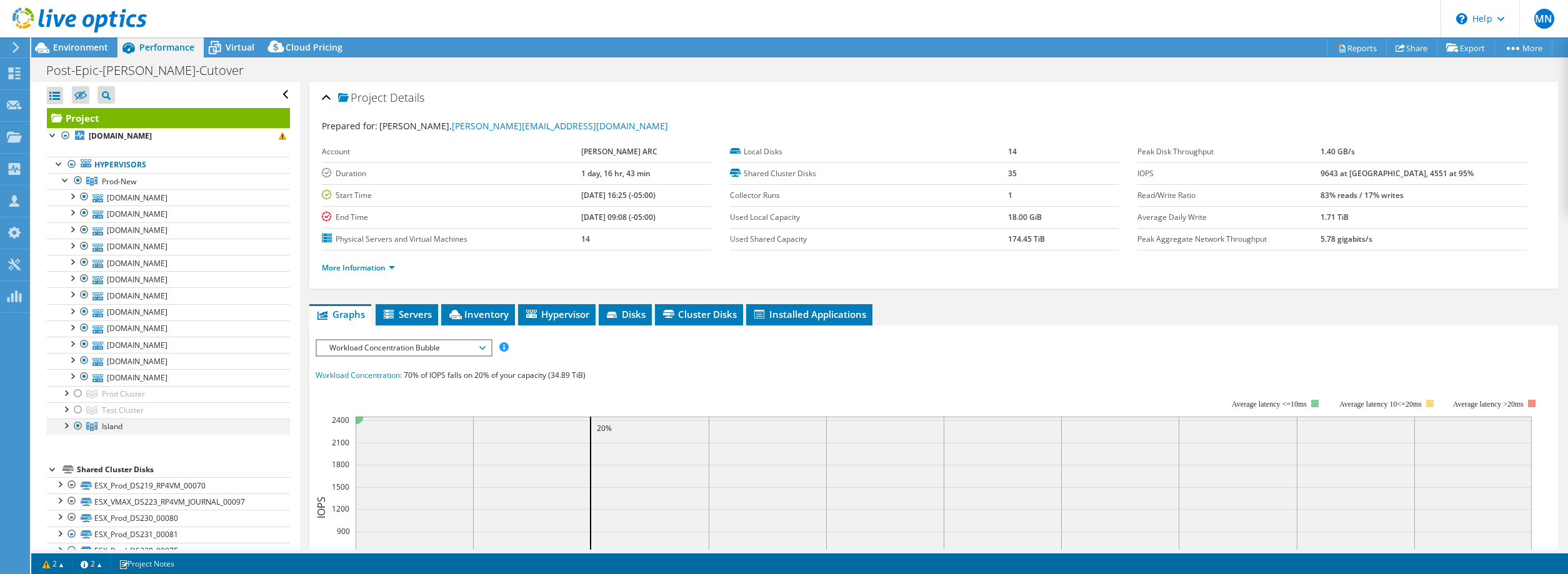
click at [65, 426] on div at bounding box center [66, 425] width 13 height 13
click at [50, 138] on div at bounding box center [53, 135] width 13 height 13
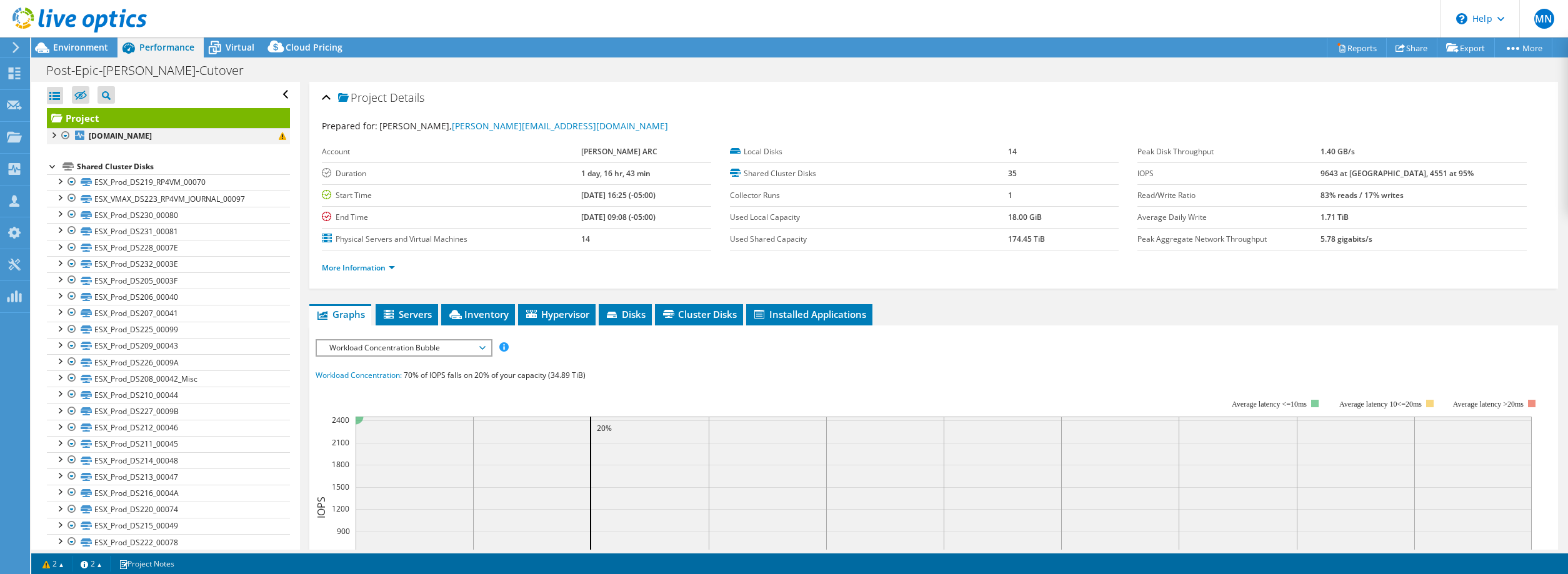
click at [54, 132] on div at bounding box center [53, 135] width 13 height 13
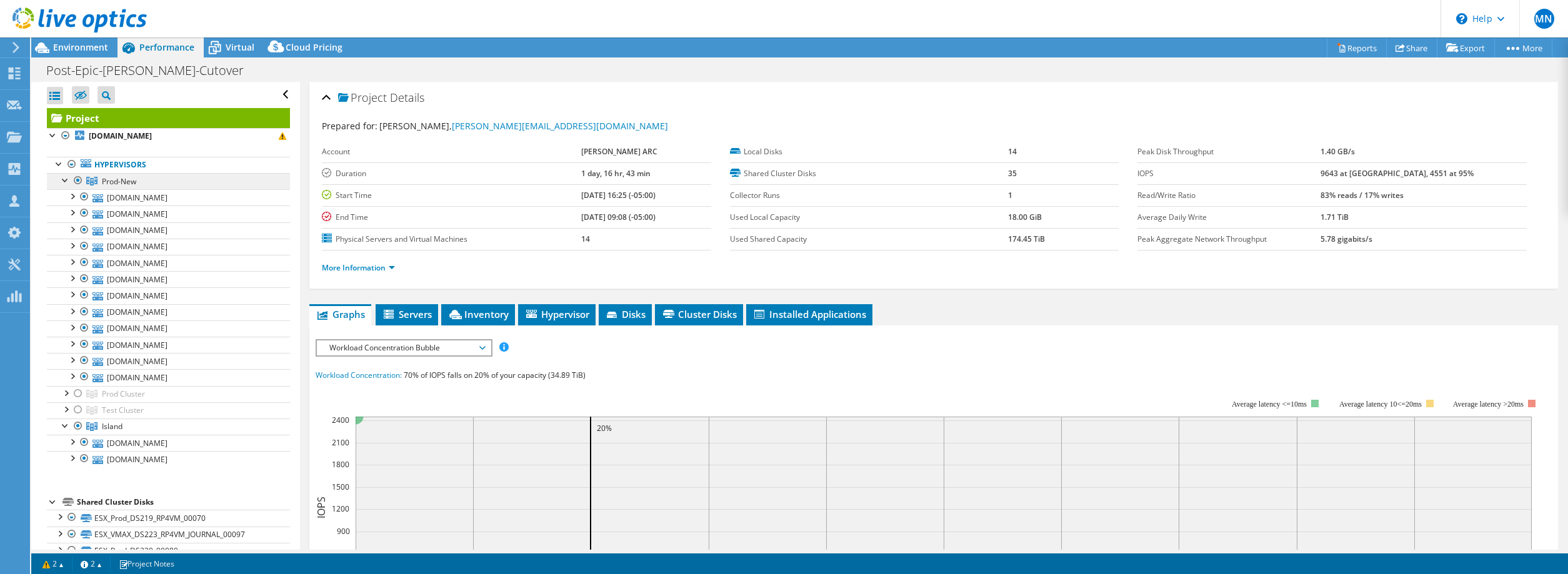
click at [156, 187] on link "Prod-New" at bounding box center [168, 182] width 243 height 17
